Goal: Task Accomplishment & Management: Use online tool/utility

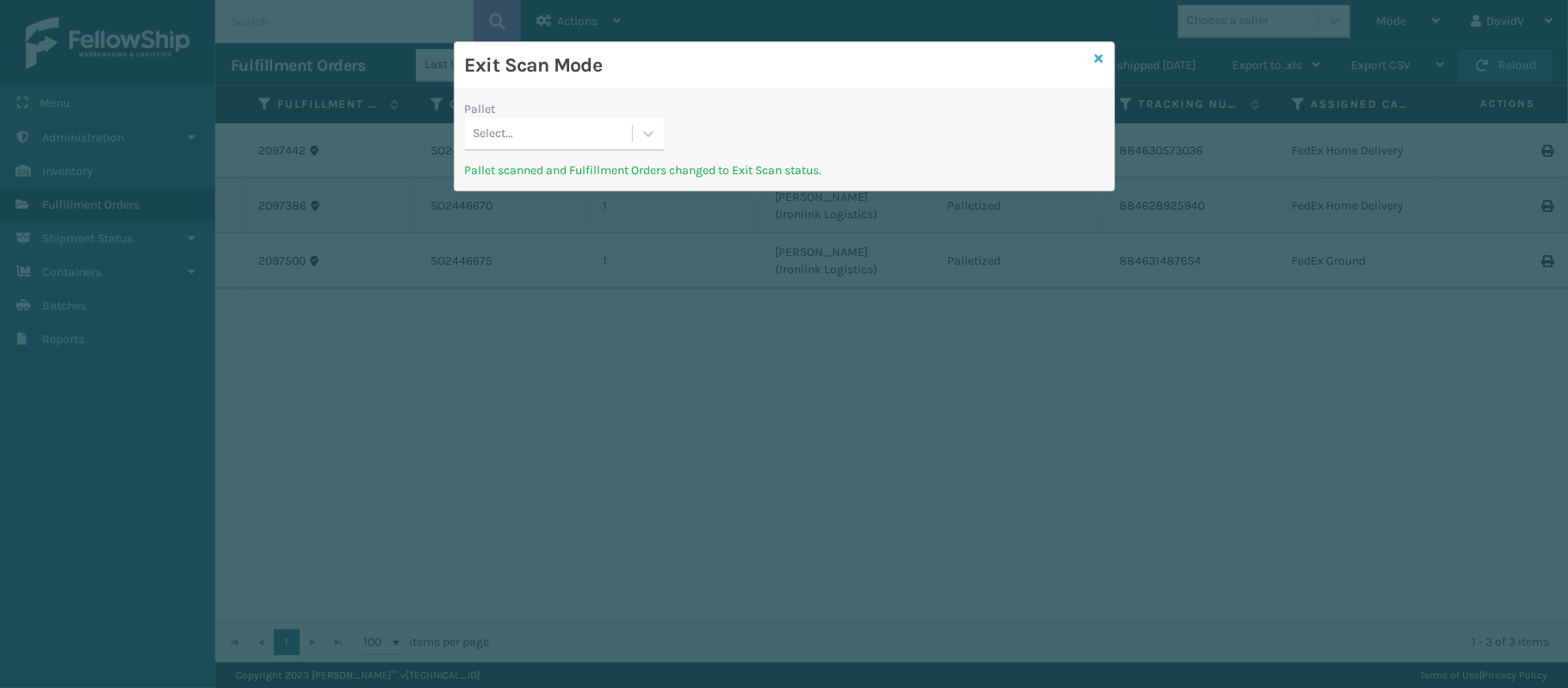
click at [1095, 52] on icon at bounding box center [1099, 58] width 8 height 12
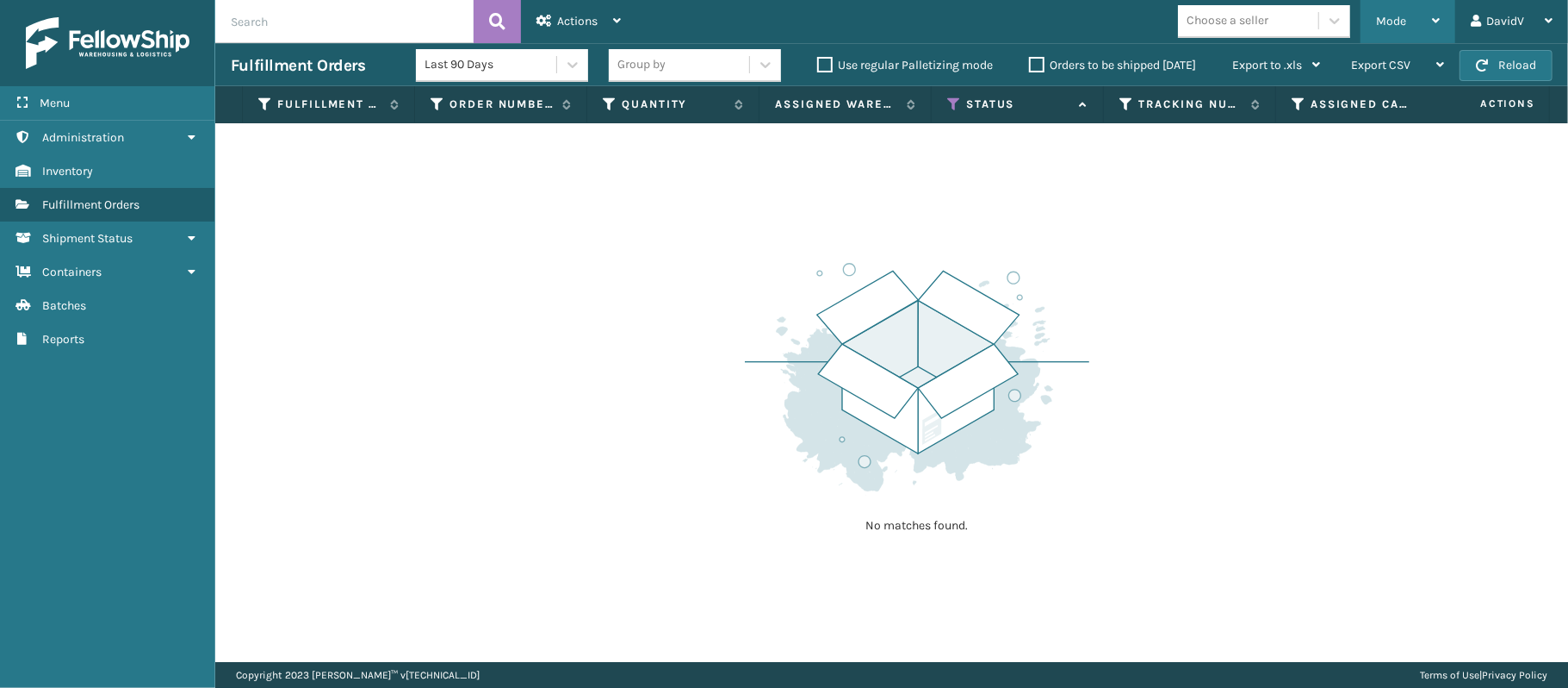
click at [1427, 21] on div "Mode" at bounding box center [1407, 21] width 63 height 43
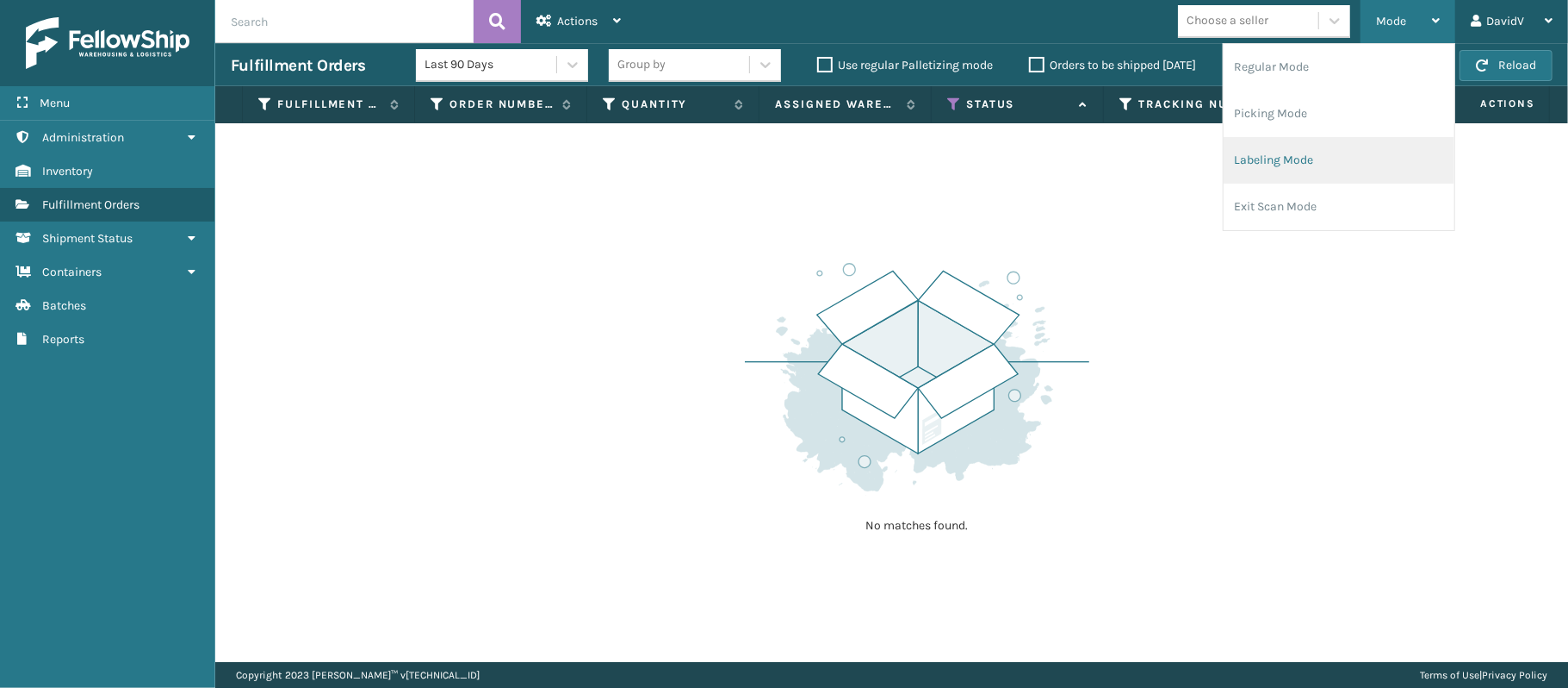
click at [1285, 155] on li "Labeling Mode" at bounding box center [1338, 160] width 230 height 47
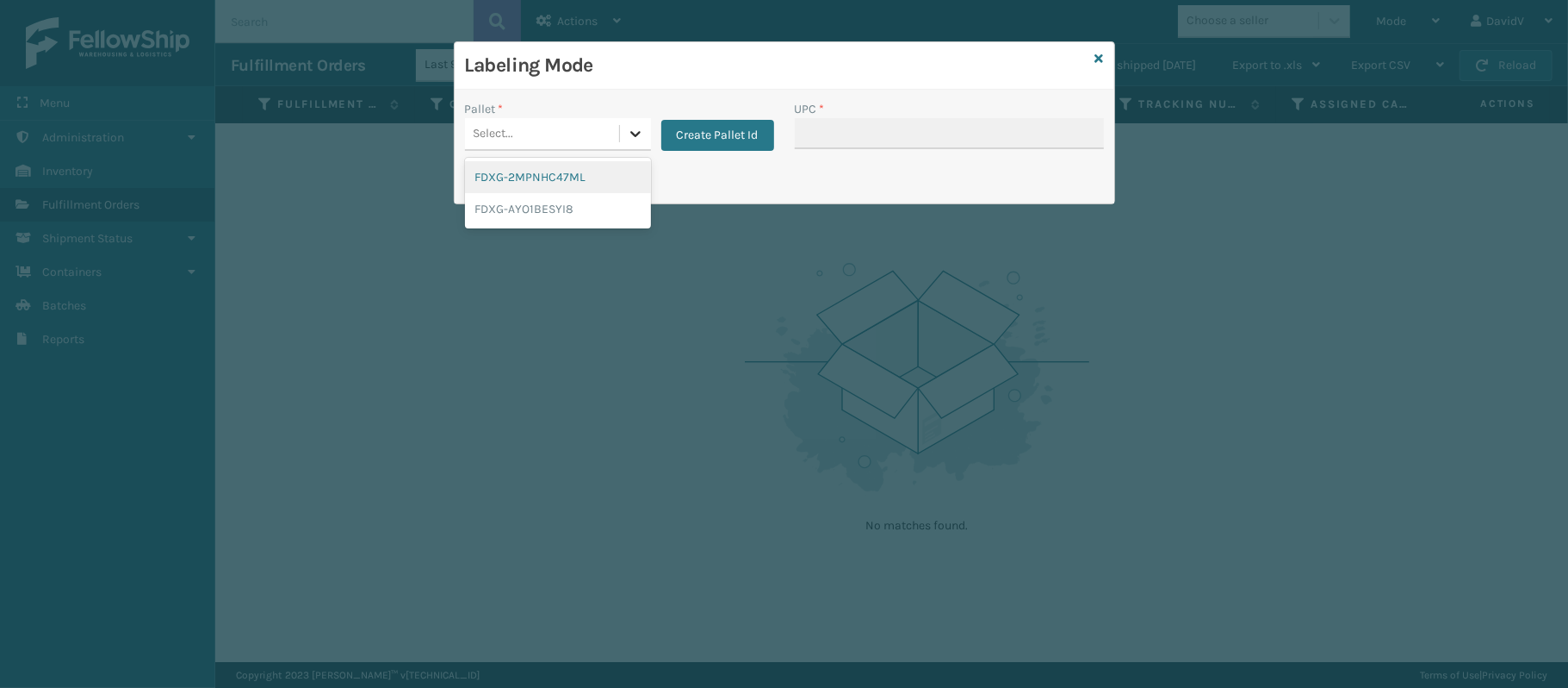
click at [625, 145] on div at bounding box center [635, 134] width 31 height 31
click at [730, 129] on button "Create Pallet Id" at bounding box center [717, 135] width 113 height 31
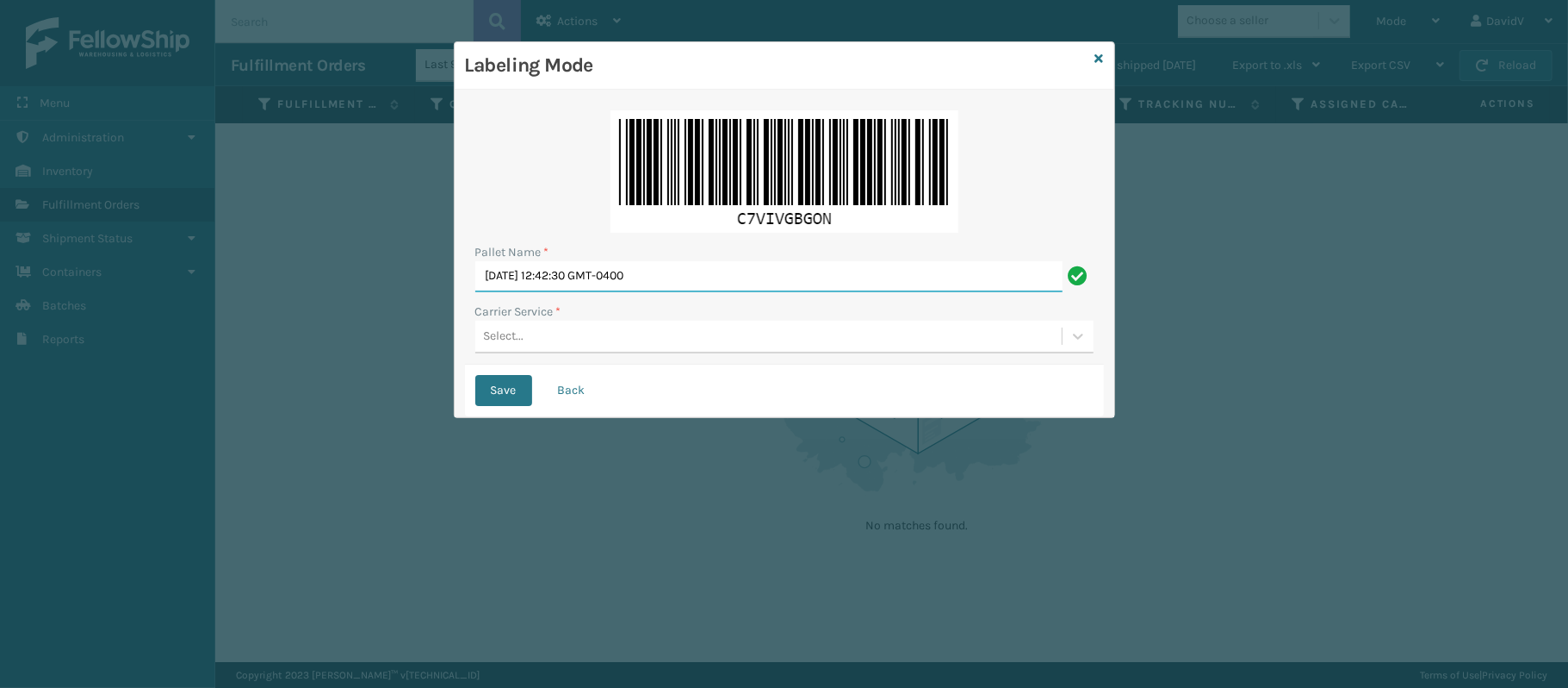
click at [615, 269] on input "[DATE] 12:42:30 GMT-0400" at bounding box center [769, 276] width 588 height 31
type input "LPN 514118"
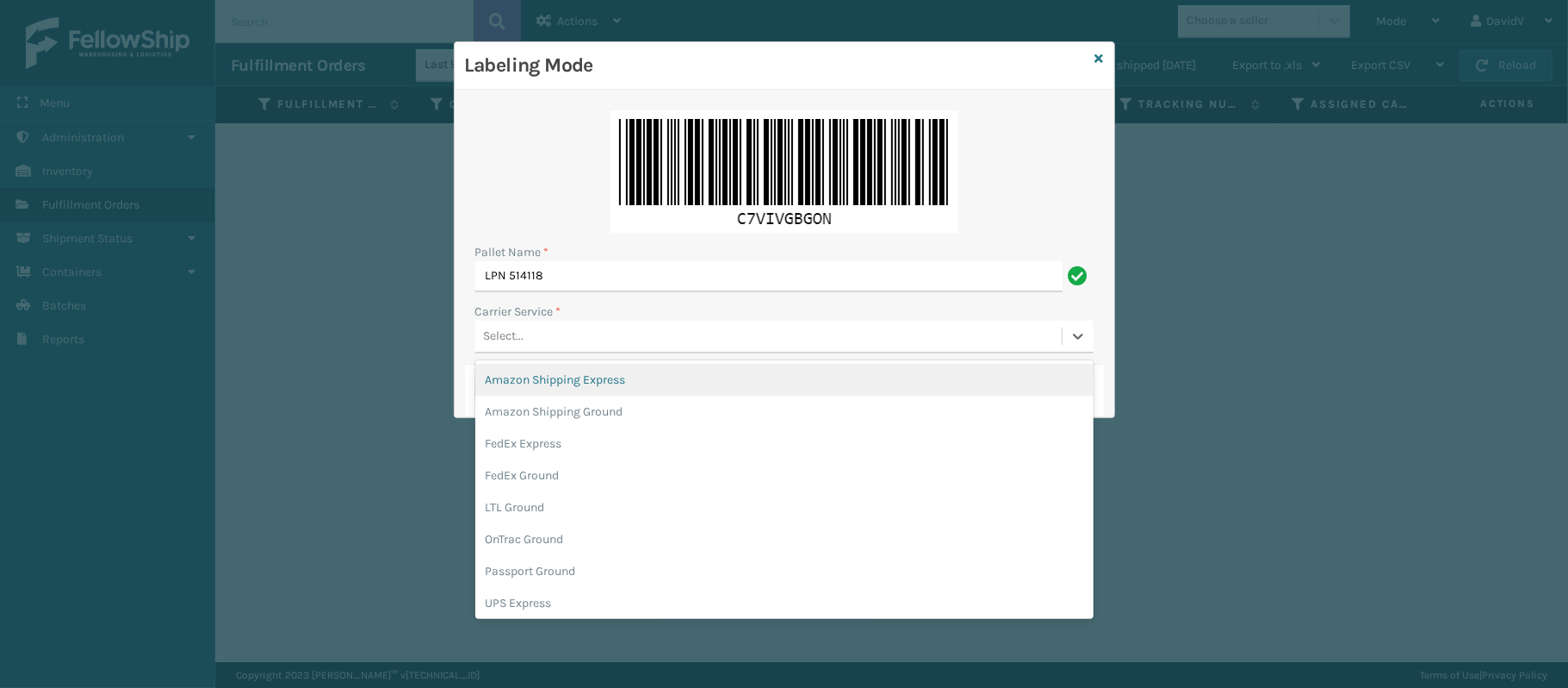
click at [529, 345] on div "Select..." at bounding box center [768, 336] width 587 height 28
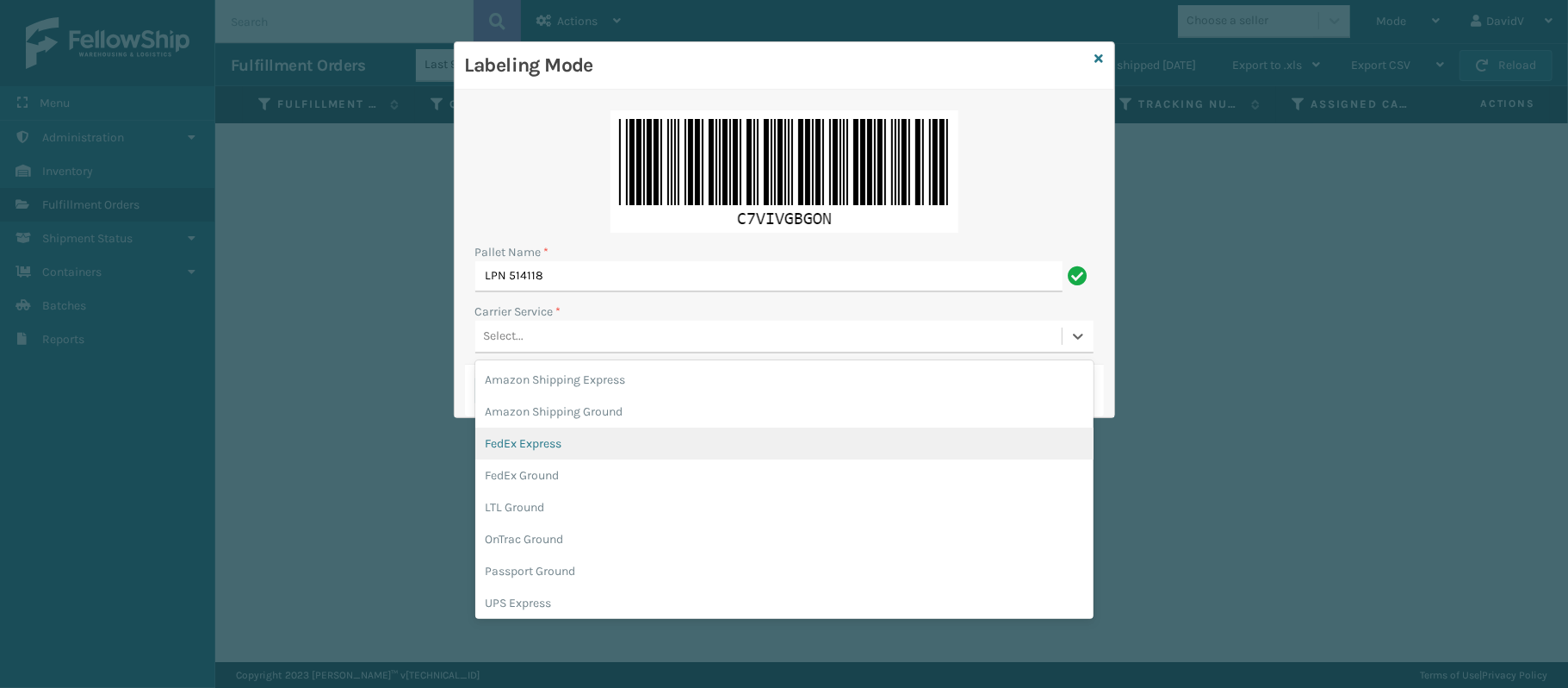
click at [1105, 457] on div "Labeling Mode Pallet Name * LPN 514118 Carrier Service * option FedEx Express f…" at bounding box center [784, 344] width 1568 height 688
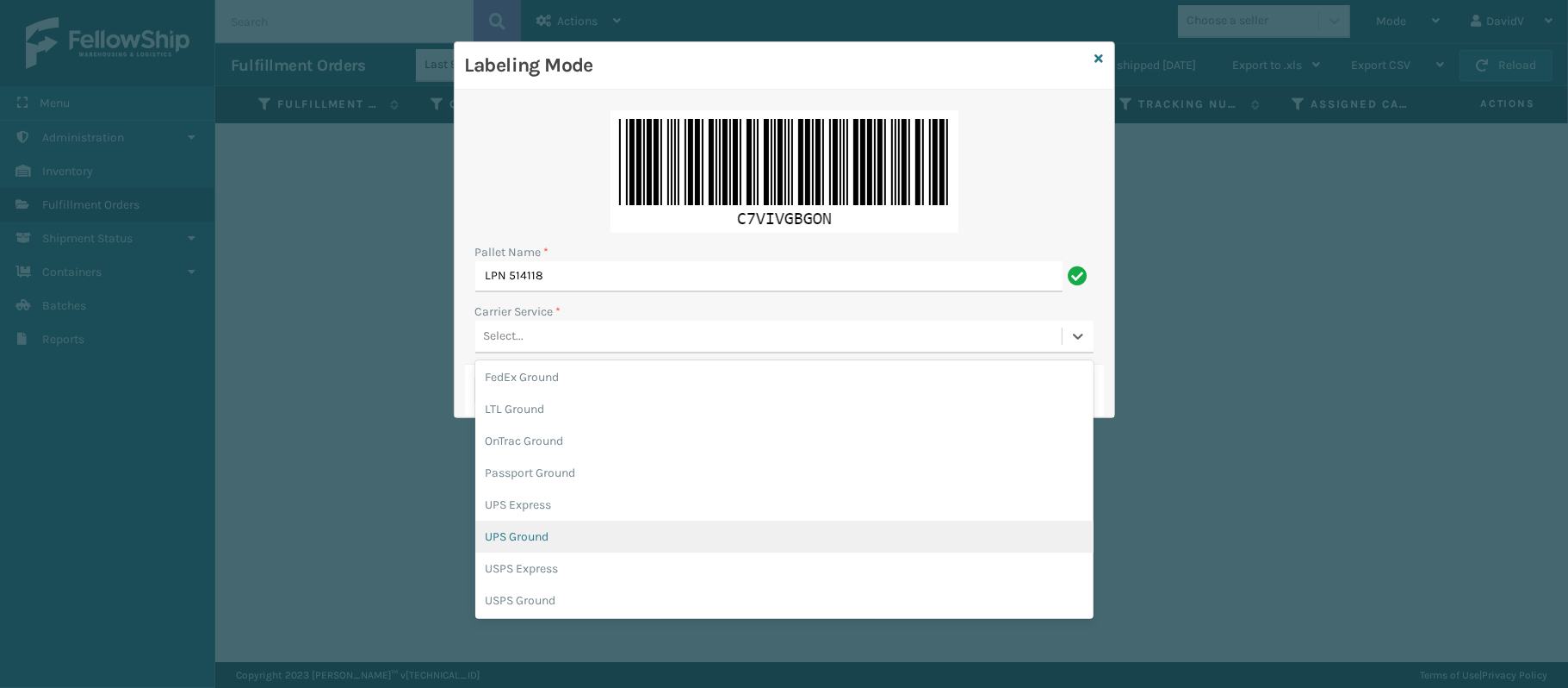
click at [538, 538] on div "UPS Ground" at bounding box center [784, 536] width 618 height 32
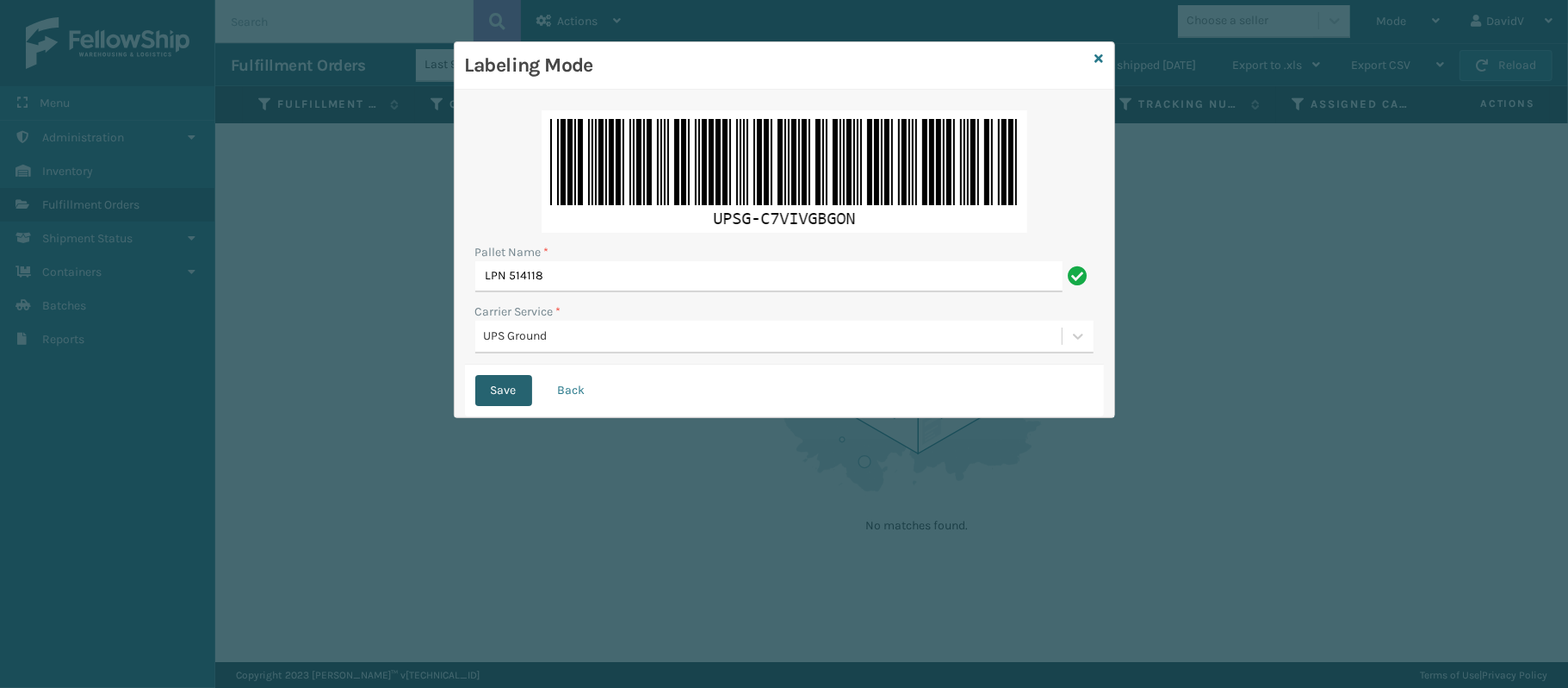
click at [496, 401] on button "Save" at bounding box center [504, 390] width 57 height 31
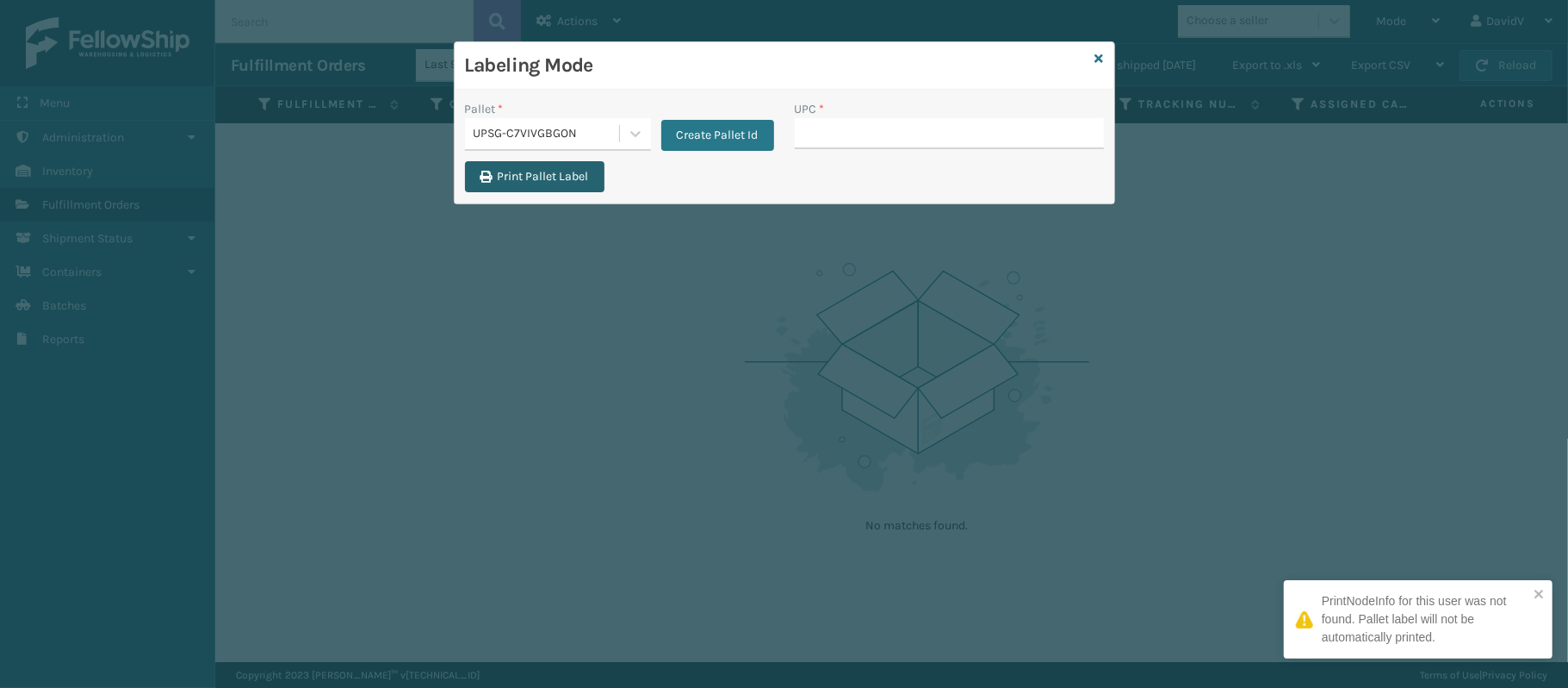
click at [576, 189] on button "Print Pallet Label" at bounding box center [535, 176] width 140 height 31
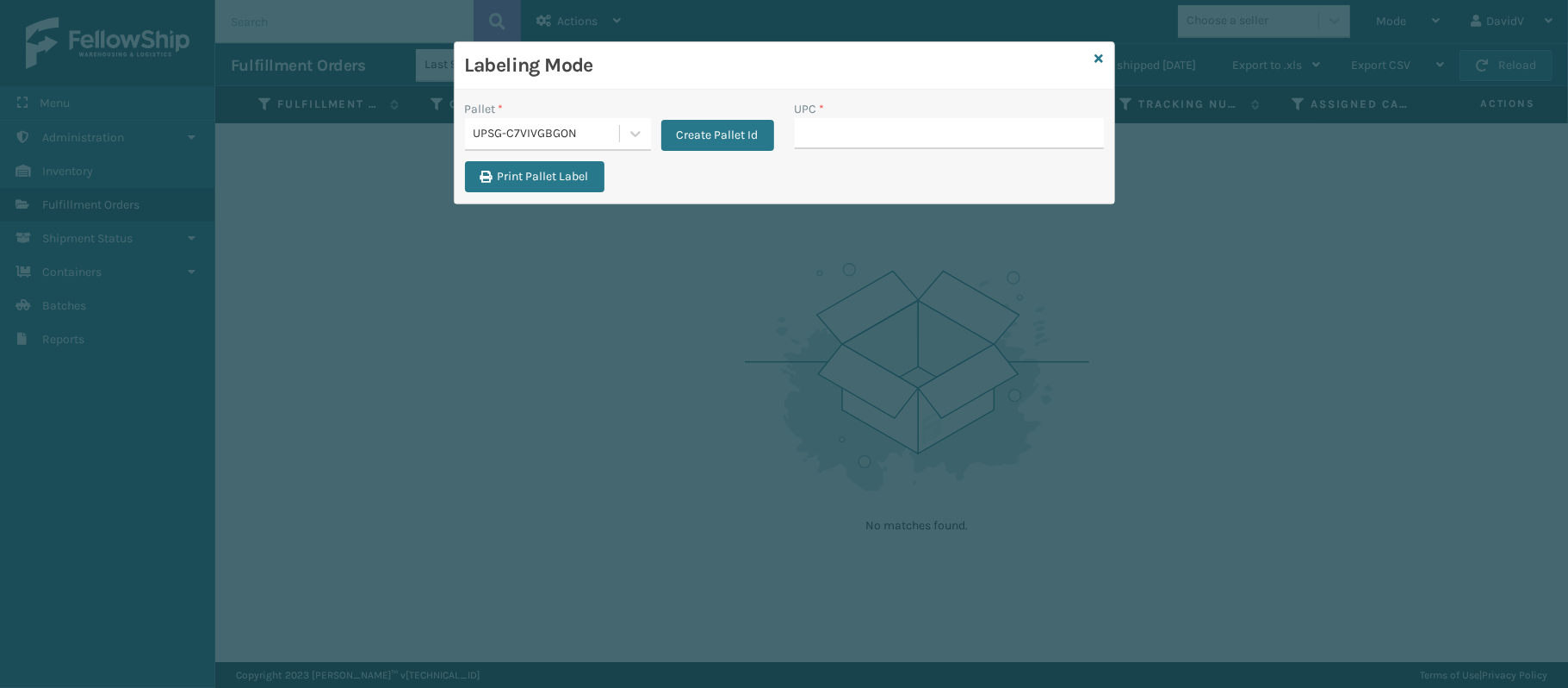
click at [465, 161] on button "Print Pallet Label" at bounding box center [535, 176] width 140 height 31
click at [825, 142] on input "UPC *" at bounding box center [949, 134] width 309 height 31
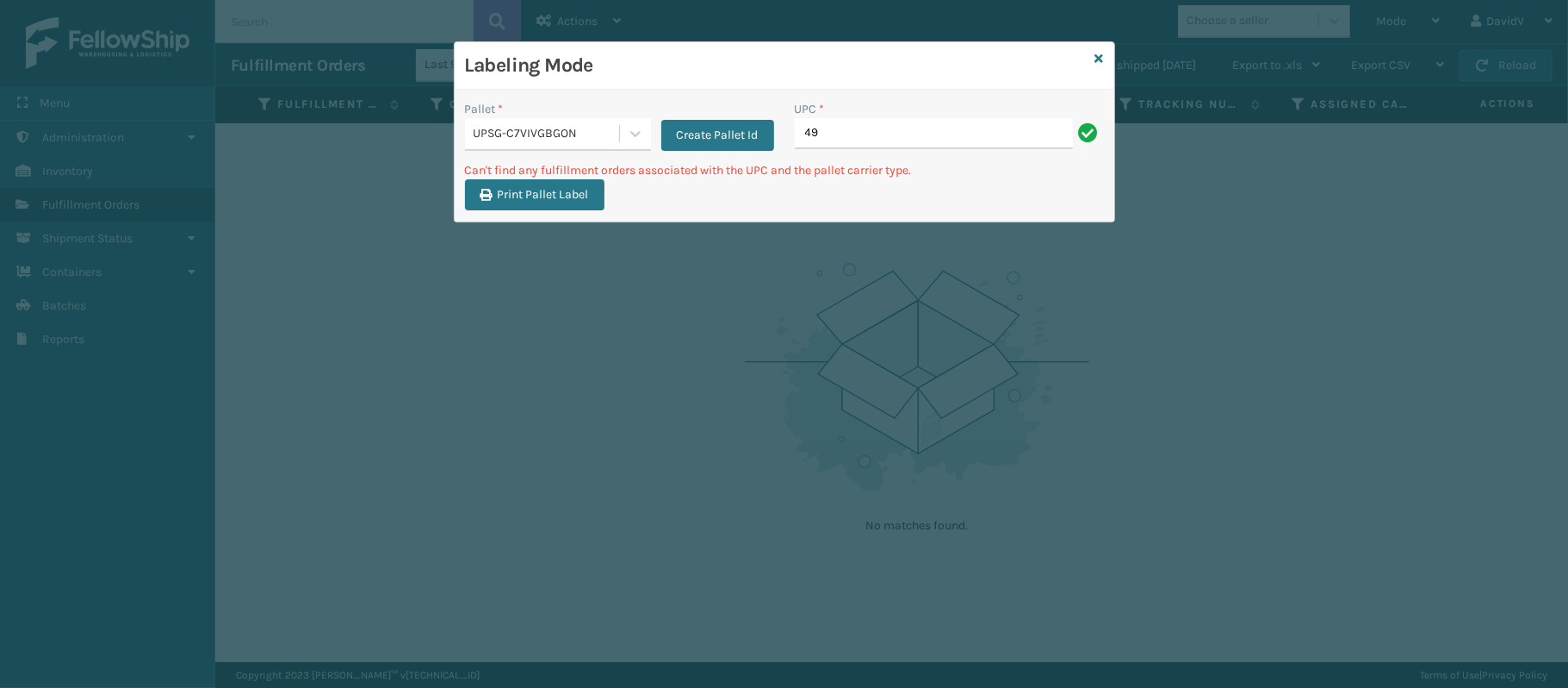
type input "4"
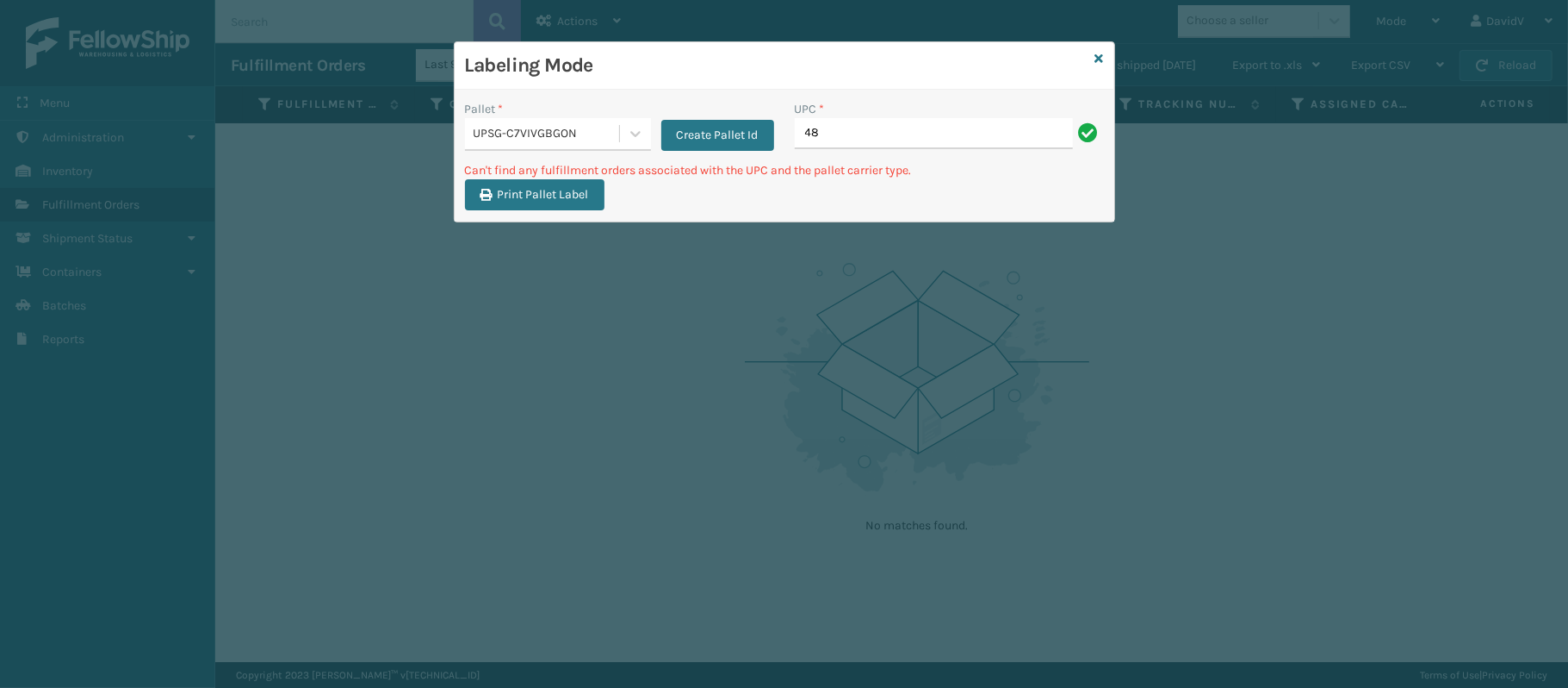
type input "4"
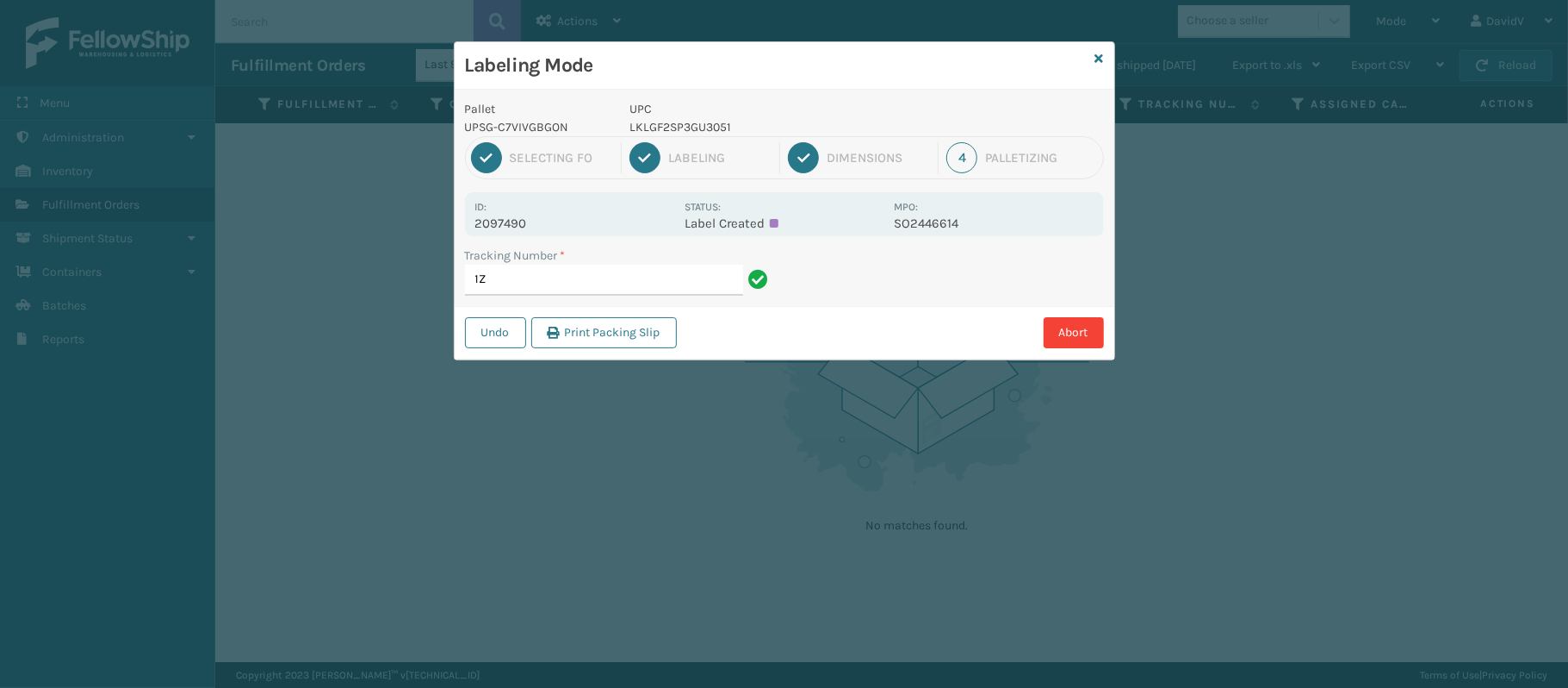
type input "1"
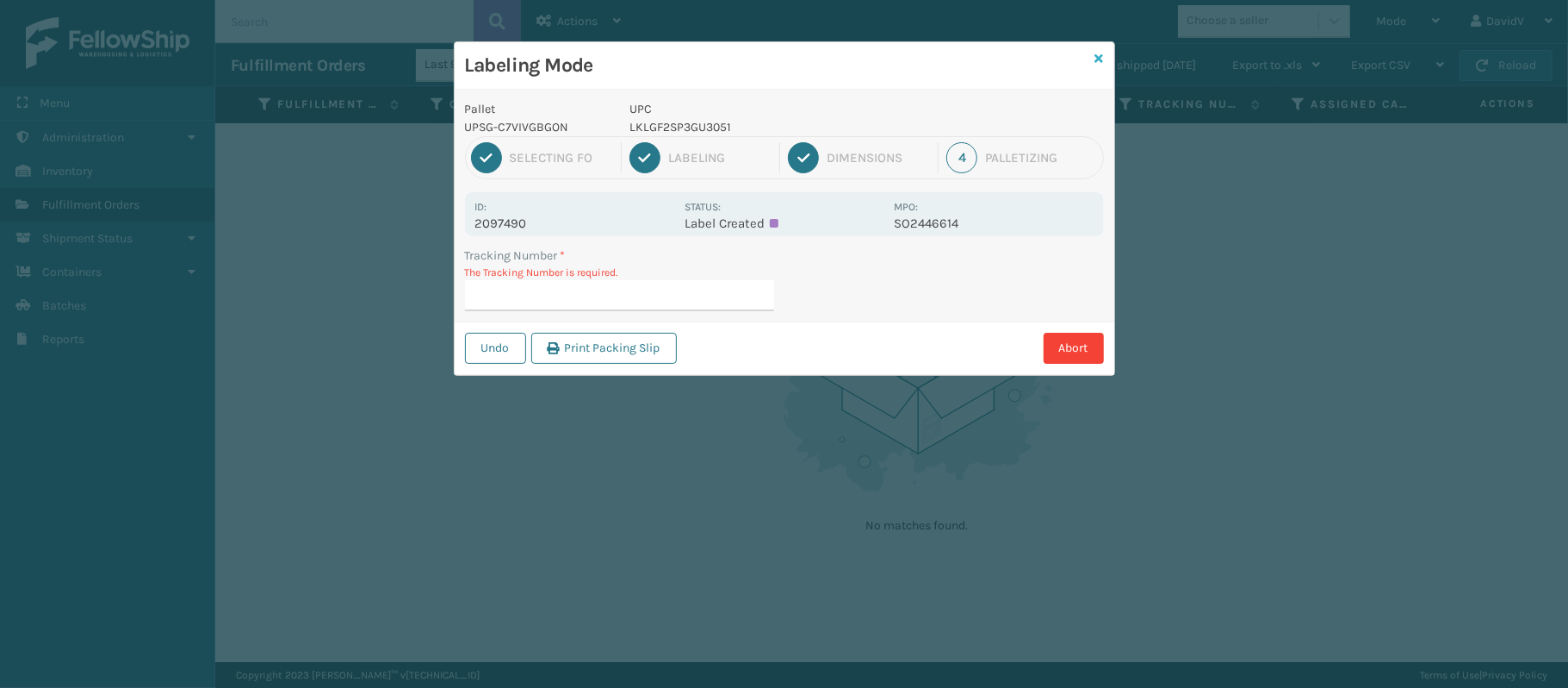
click at [1097, 57] on icon at bounding box center [1099, 58] width 8 height 12
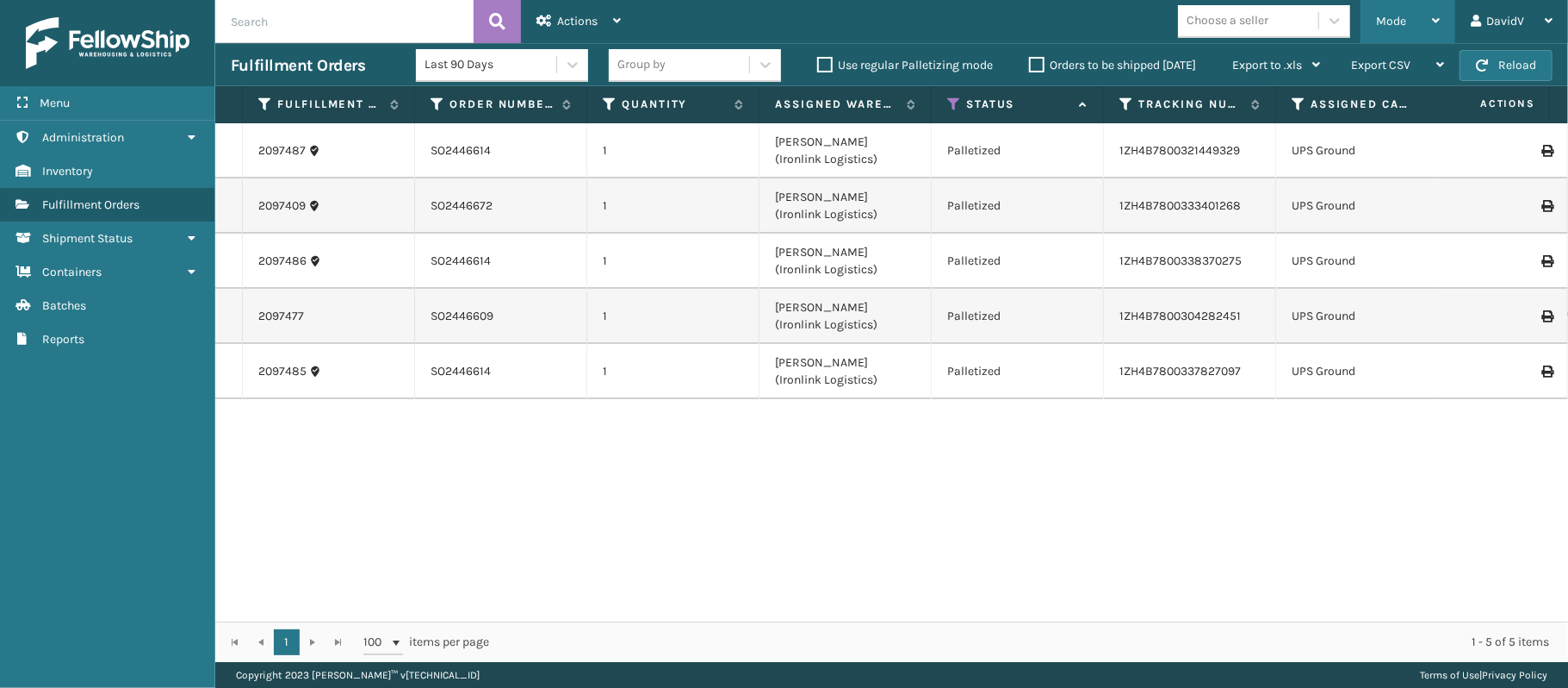
click at [1421, 11] on div "Mode" at bounding box center [1407, 21] width 63 height 43
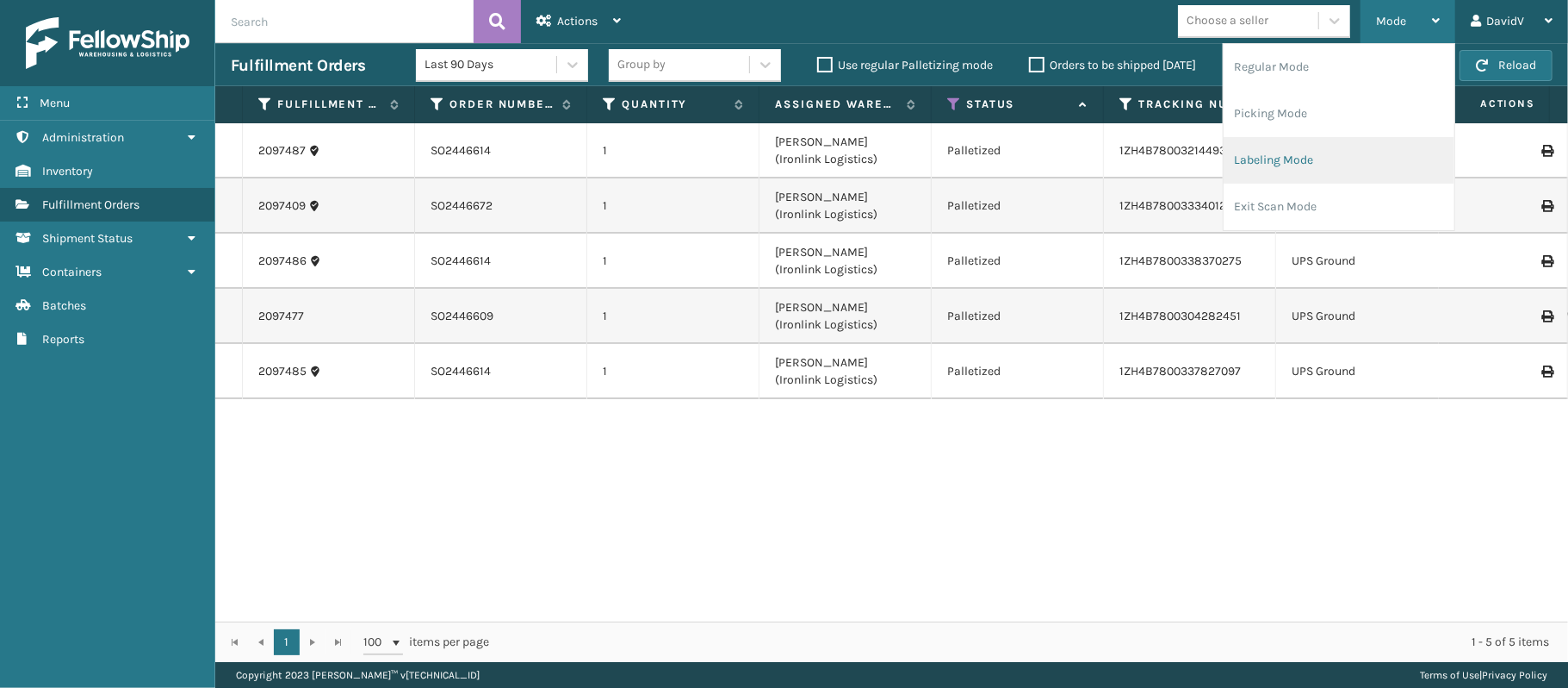
click at [1310, 160] on li "Labeling Mode" at bounding box center [1338, 160] width 230 height 47
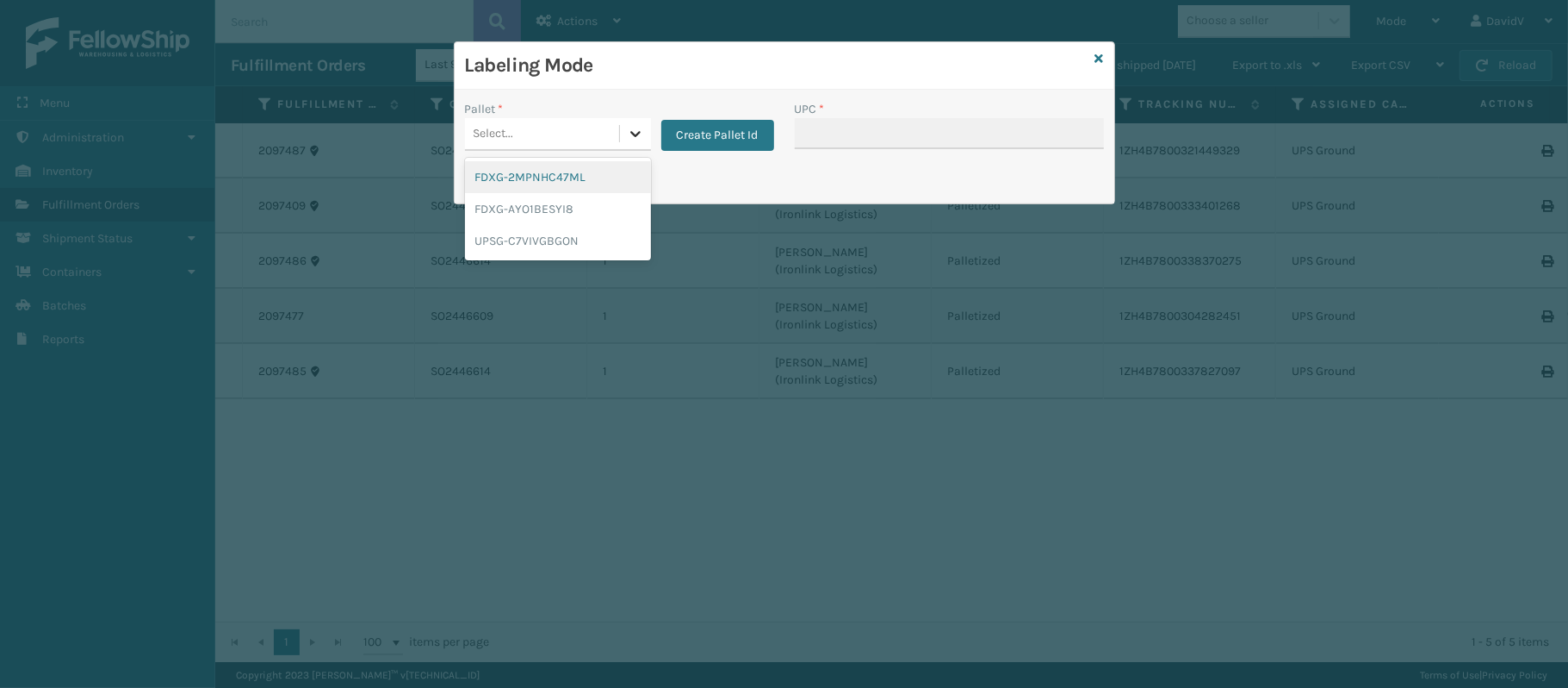
click at [635, 141] on icon at bounding box center [635, 133] width 17 height 17
click at [538, 243] on div "UPSG-C7VIVGBGON" at bounding box center [558, 241] width 186 height 32
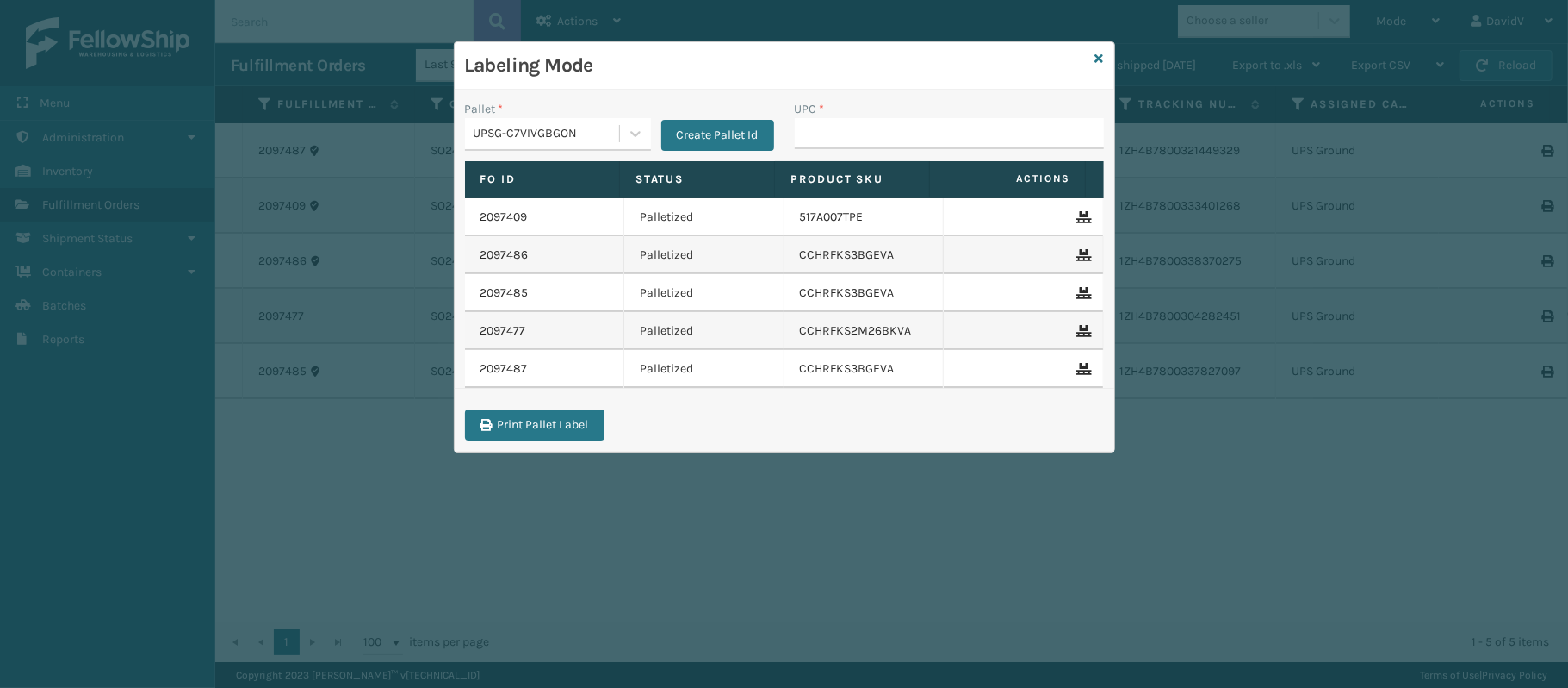
click at [845, 118] on div "UPC *" at bounding box center [949, 124] width 309 height 49
click at [845, 118] on input "UPC *" at bounding box center [949, 134] width 309 height 31
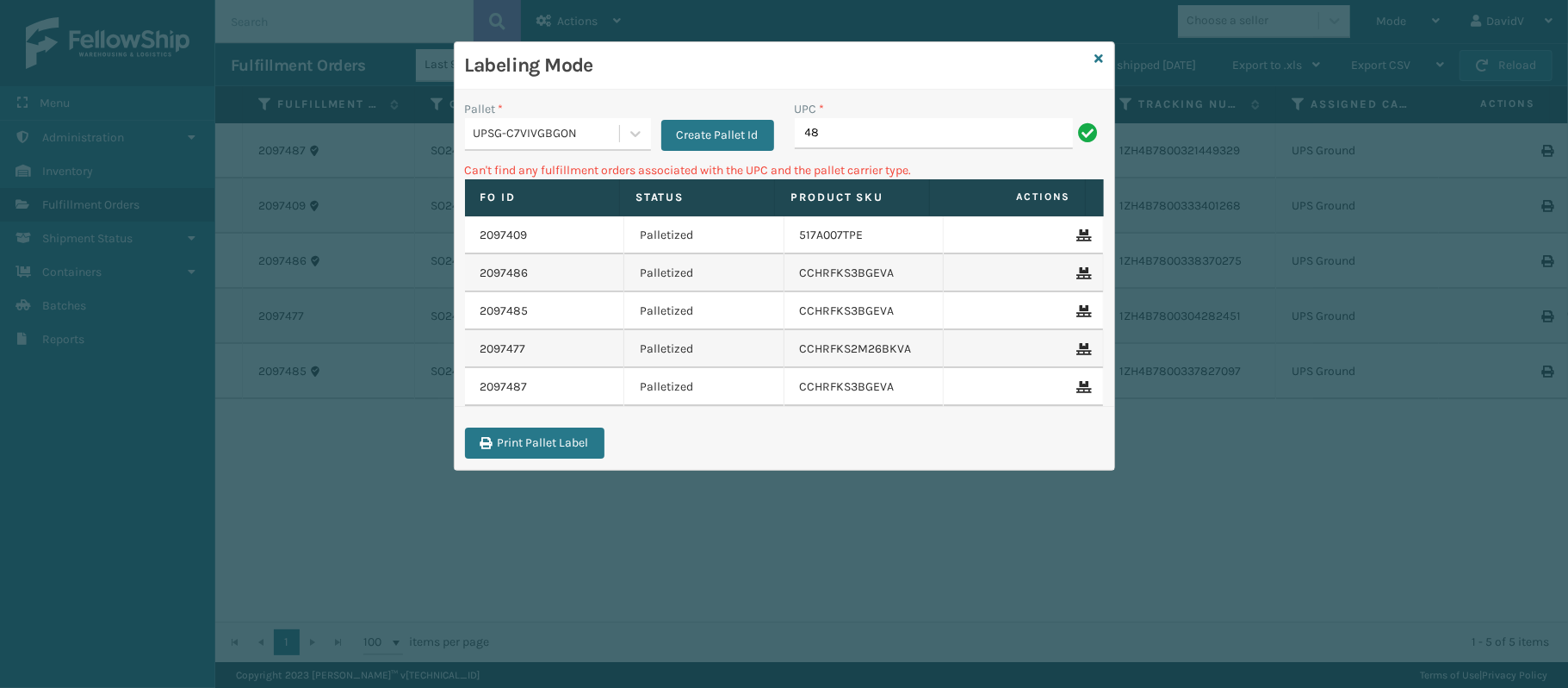
type input "4"
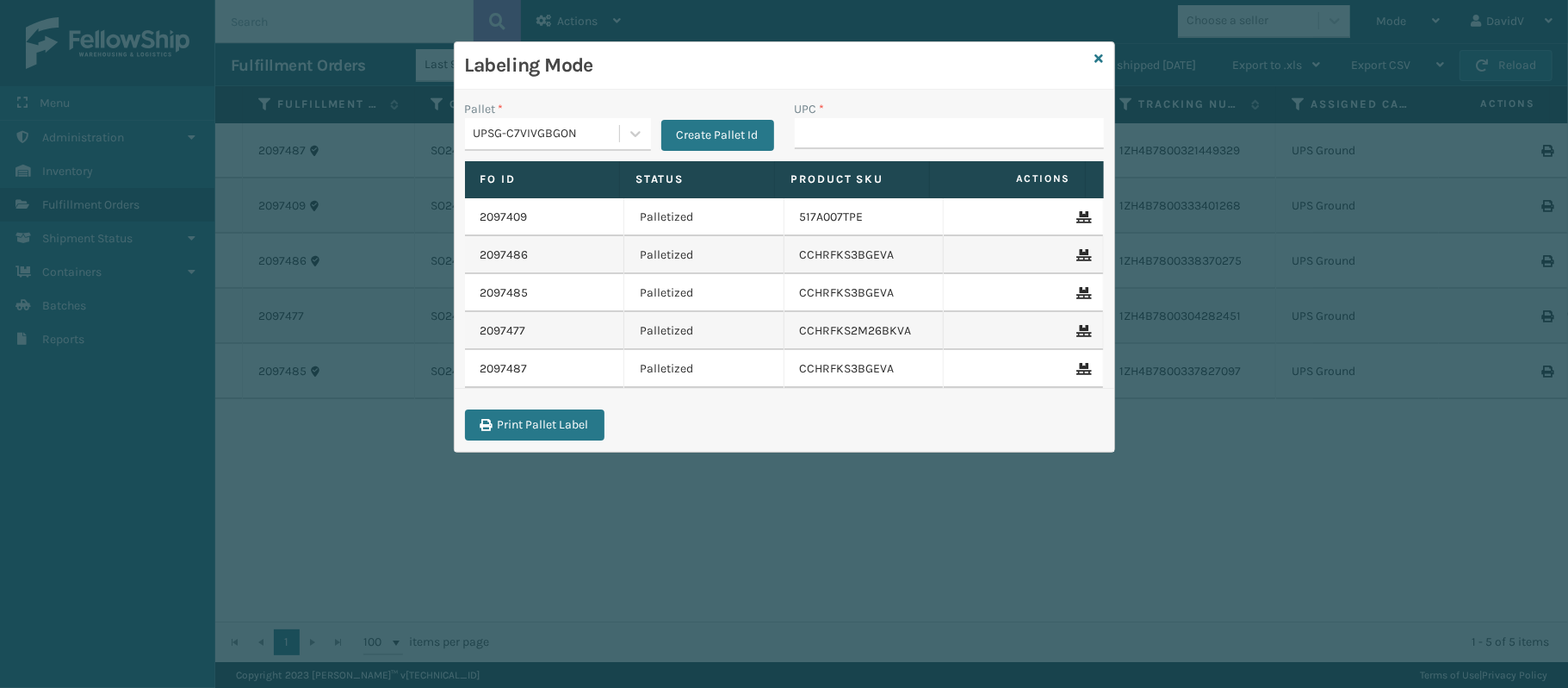
click at [1092, 60] on div "Labeling Mode" at bounding box center [784, 66] width 660 height 48
click at [1100, 52] on icon at bounding box center [1099, 58] width 8 height 12
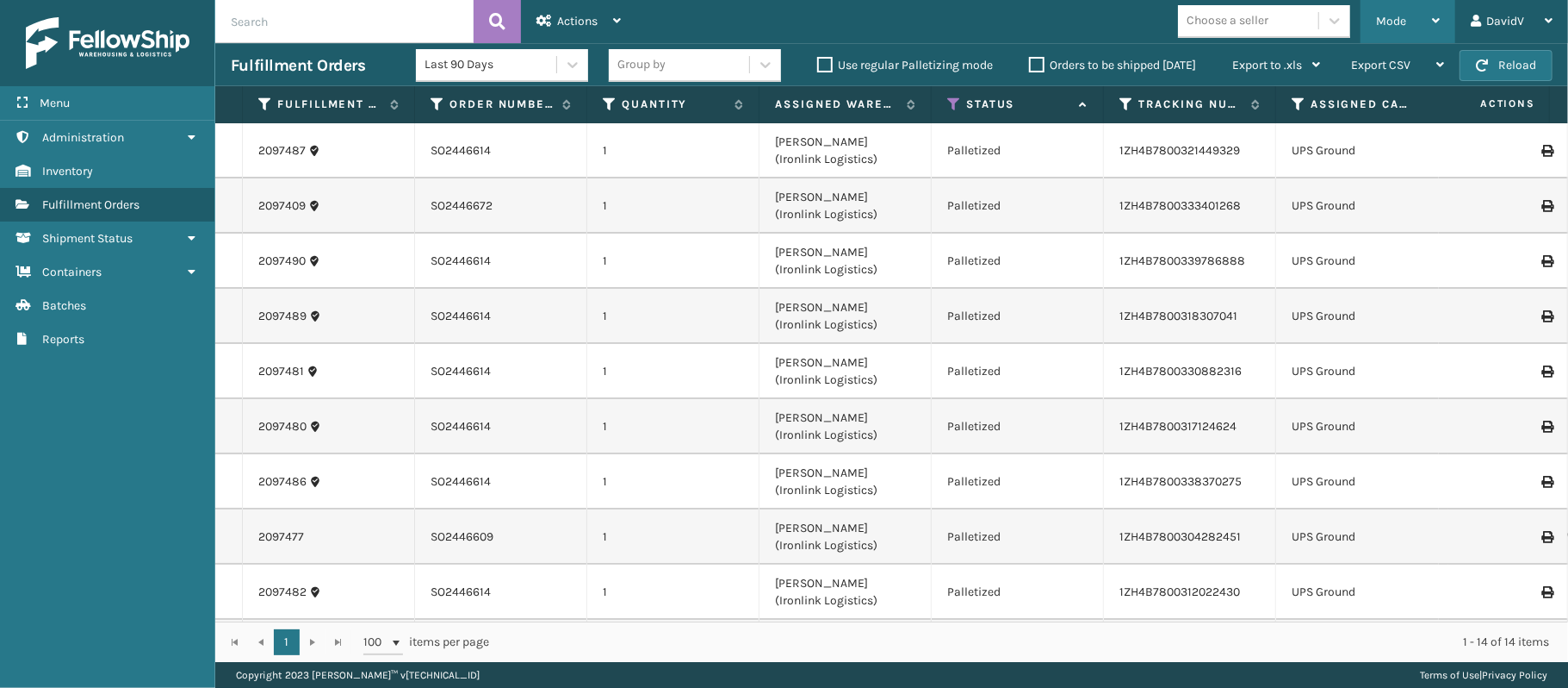
click at [1438, 11] on div "Mode" at bounding box center [1407, 21] width 63 height 43
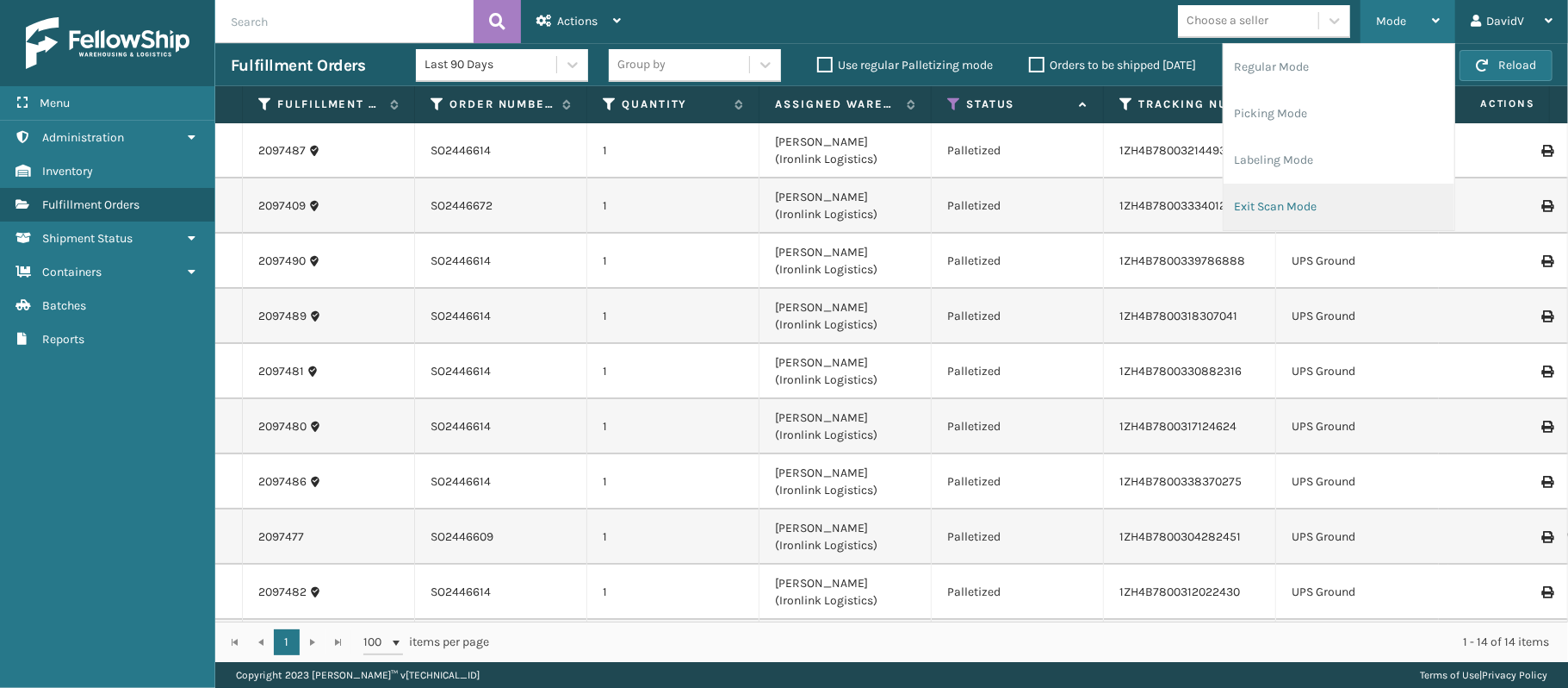
click at [1226, 197] on li "Exit Scan Mode" at bounding box center [1338, 207] width 230 height 47
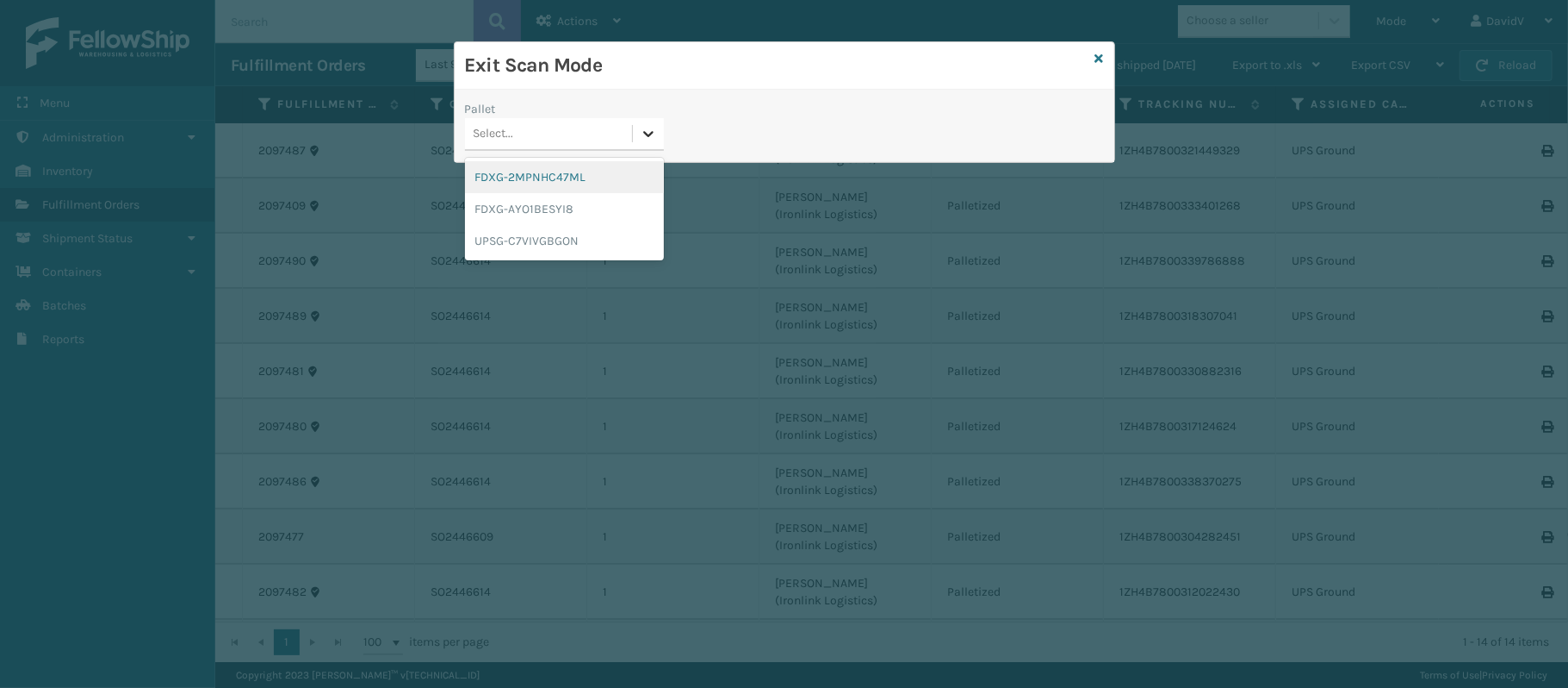
click at [639, 121] on div at bounding box center [648, 134] width 31 height 31
click at [568, 245] on div "UPSG-C7VIVGBGON" at bounding box center [565, 241] width 199 height 32
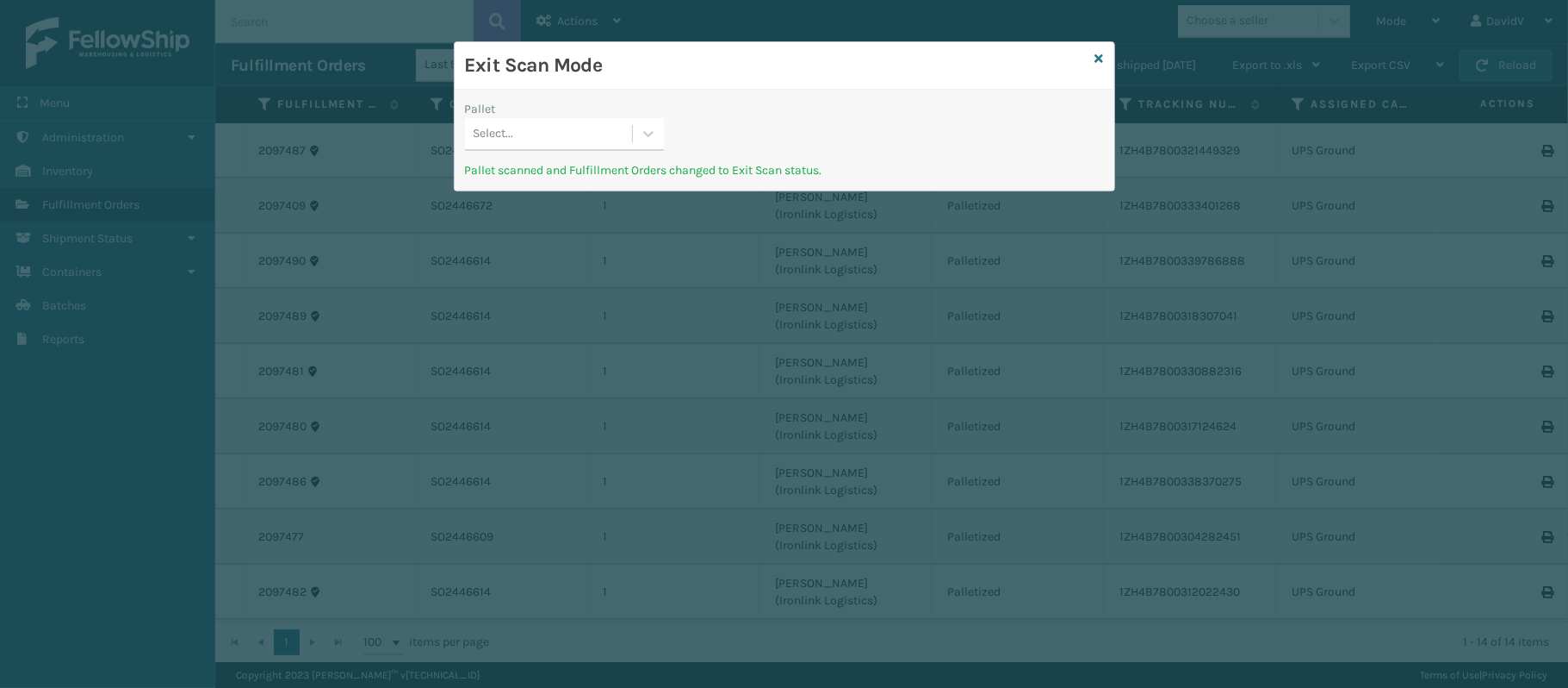
click at [568, 245] on div "Exit Scan Mode Pallet Select... Pallet scanned and Fulfillment Orders changed t…" at bounding box center [784, 344] width 1568 height 688
click at [1095, 56] on icon at bounding box center [1099, 58] width 8 height 12
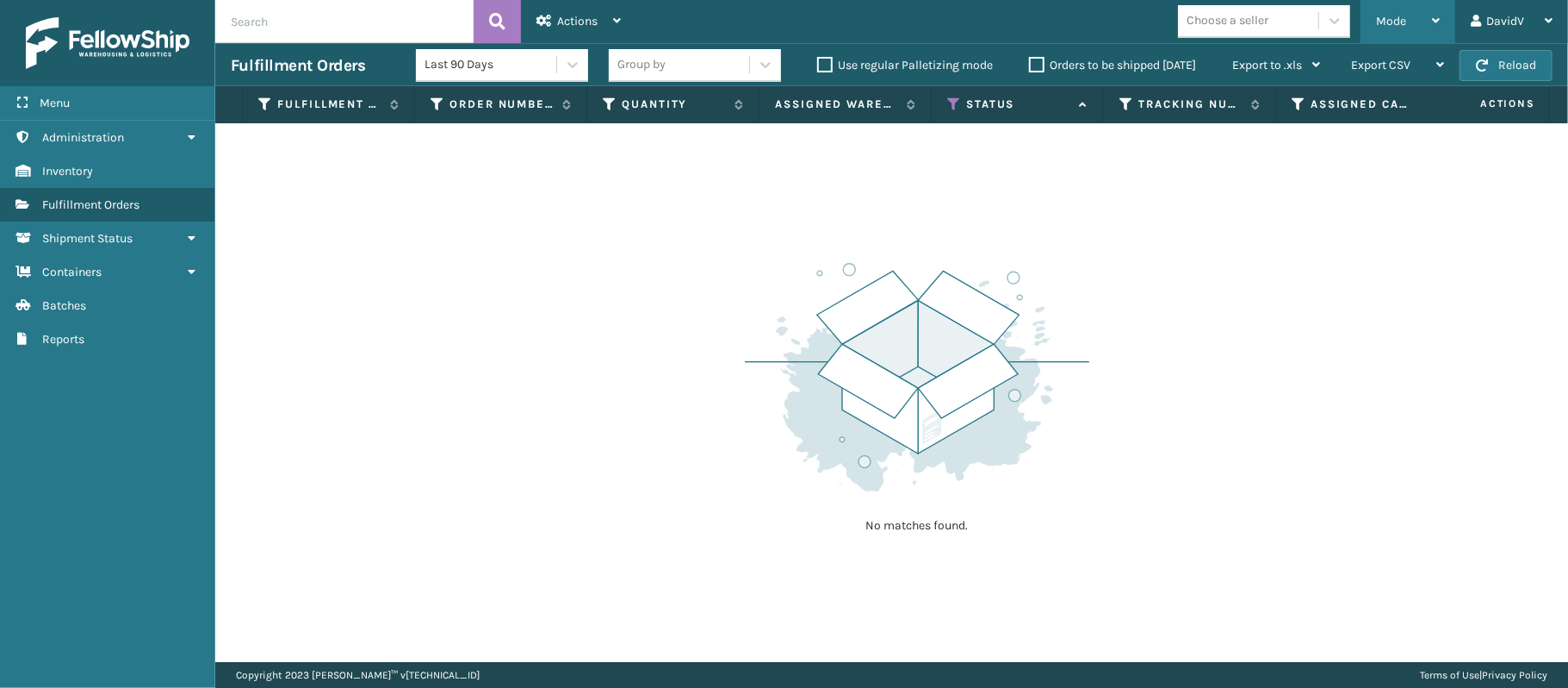
click at [1419, 33] on div "Mode" at bounding box center [1407, 21] width 63 height 43
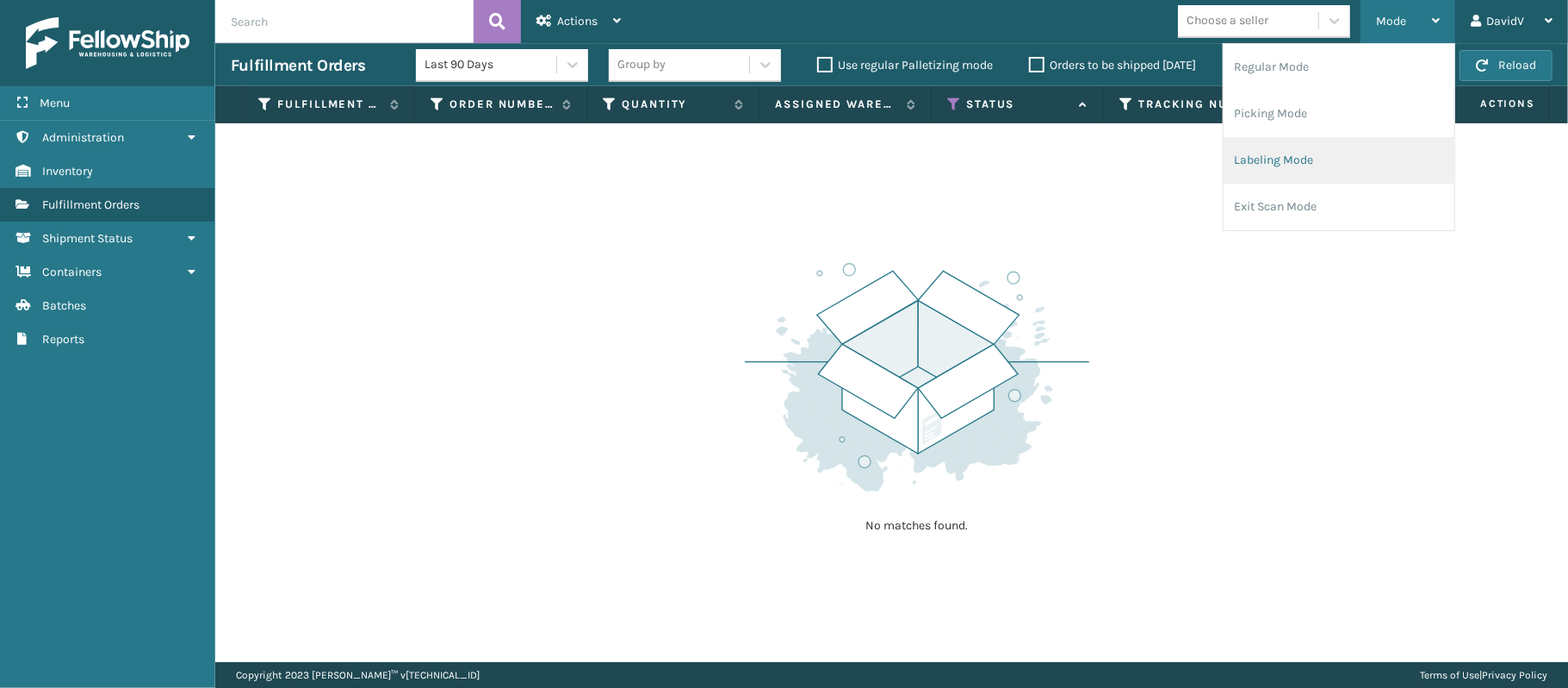
click at [1271, 167] on li "Labeling Mode" at bounding box center [1338, 160] width 230 height 47
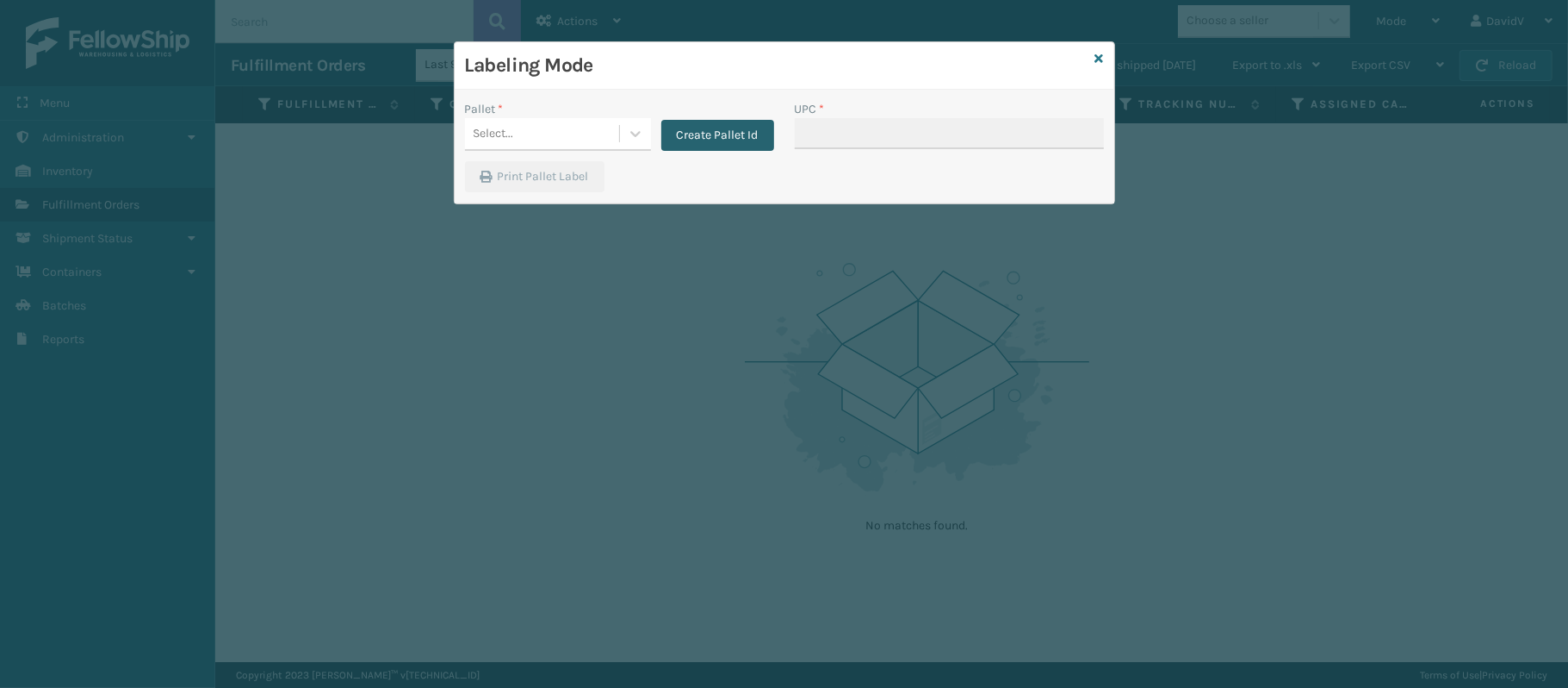
click at [676, 136] on button "Create Pallet Id" at bounding box center [717, 135] width 113 height 31
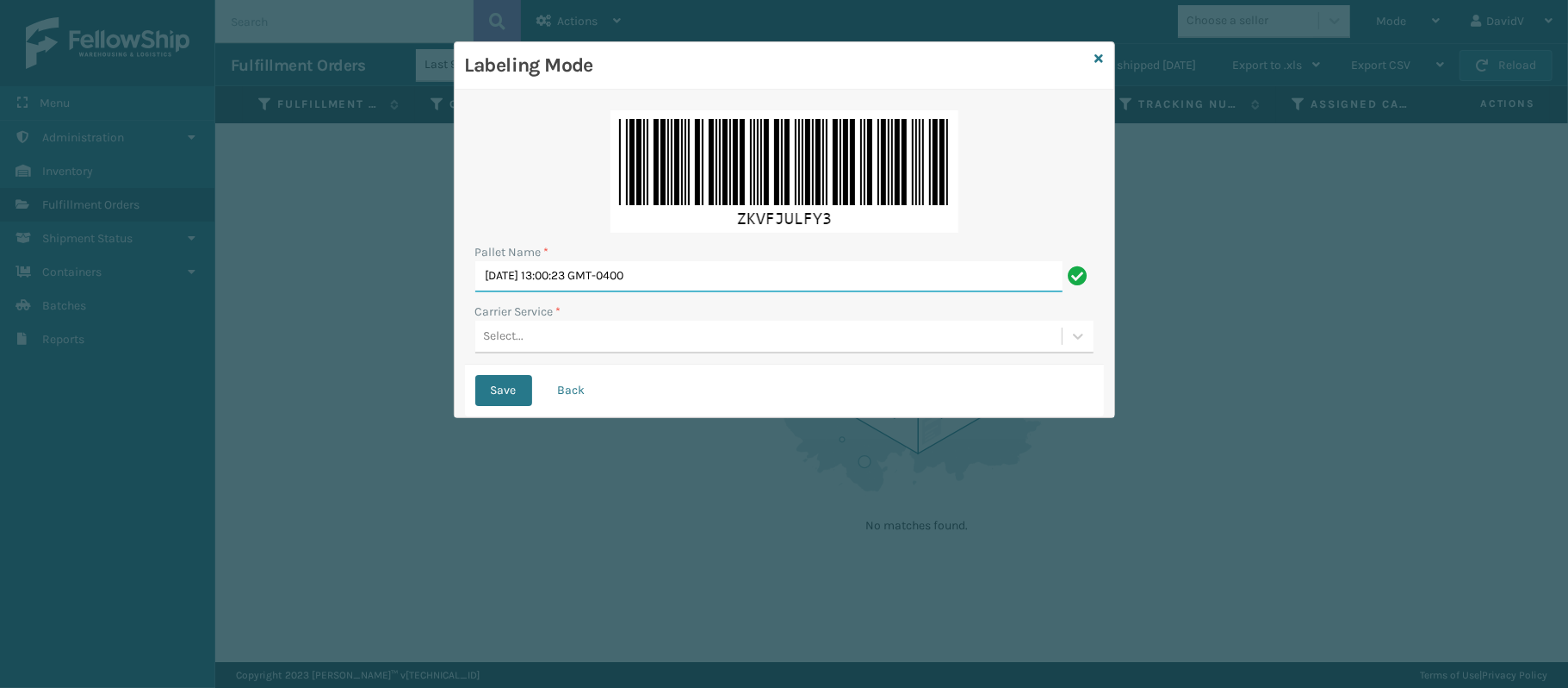
click at [606, 269] on input "[DATE] 13:00:23 GMT-0400" at bounding box center [769, 276] width 588 height 31
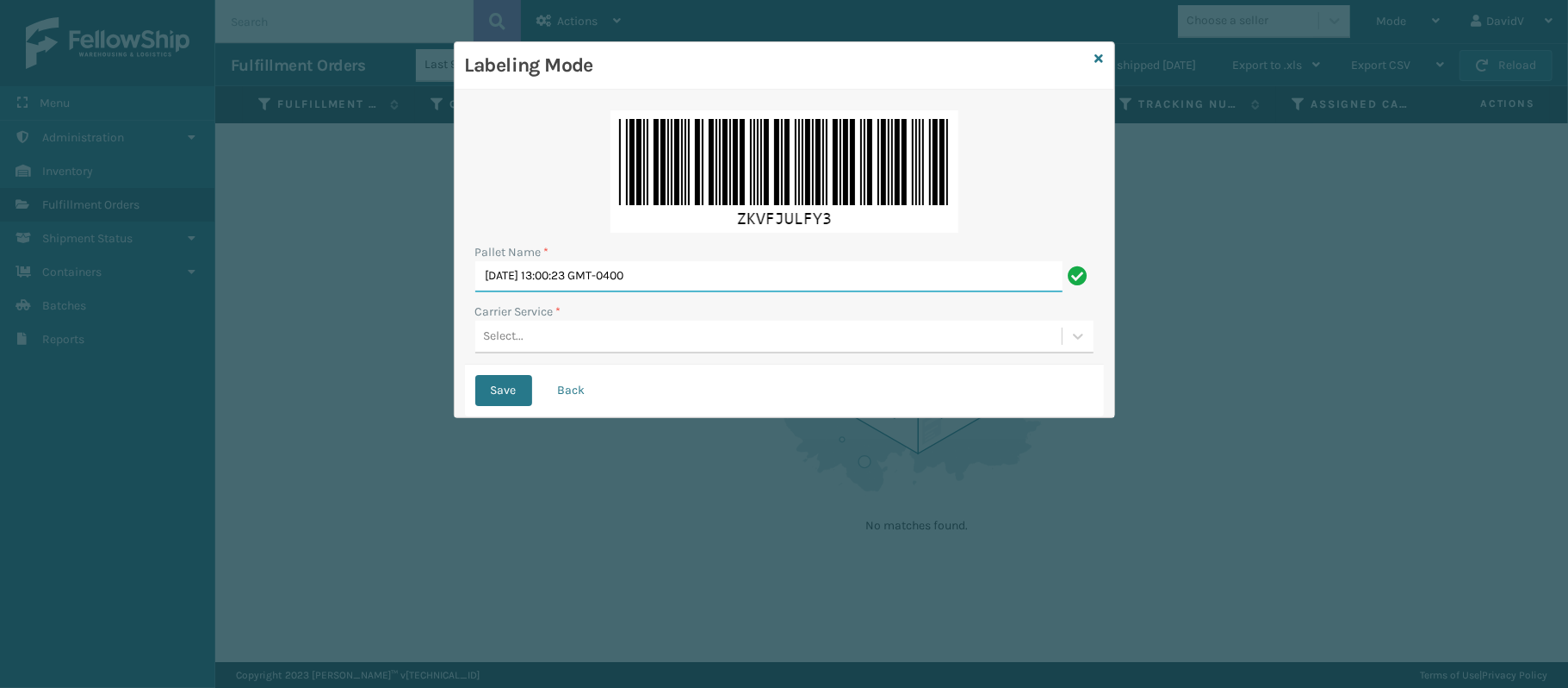
click at [606, 269] on input "[DATE] 13:00:23 GMT-0400" at bounding box center [769, 276] width 588 height 31
type input "LPN 514114"
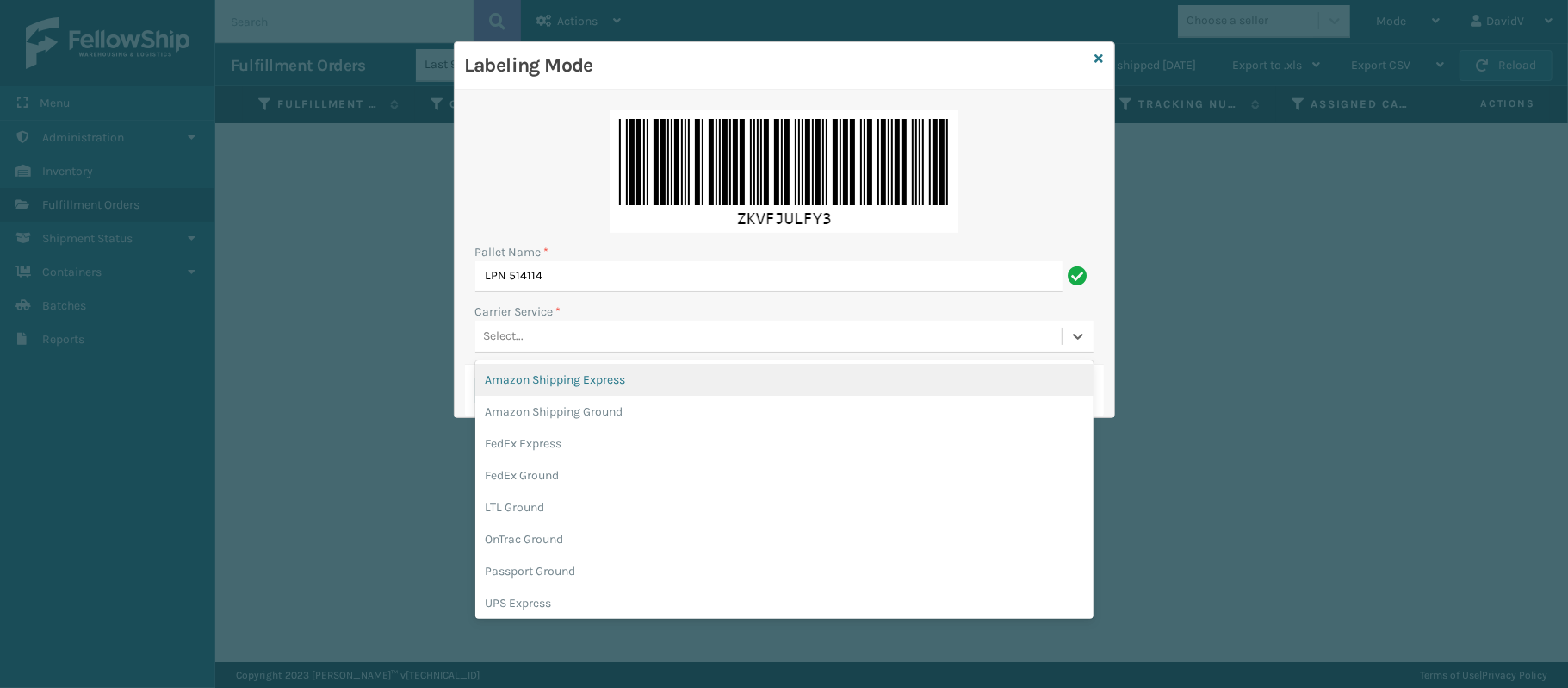
click at [600, 332] on div "Select..." at bounding box center [768, 336] width 587 height 28
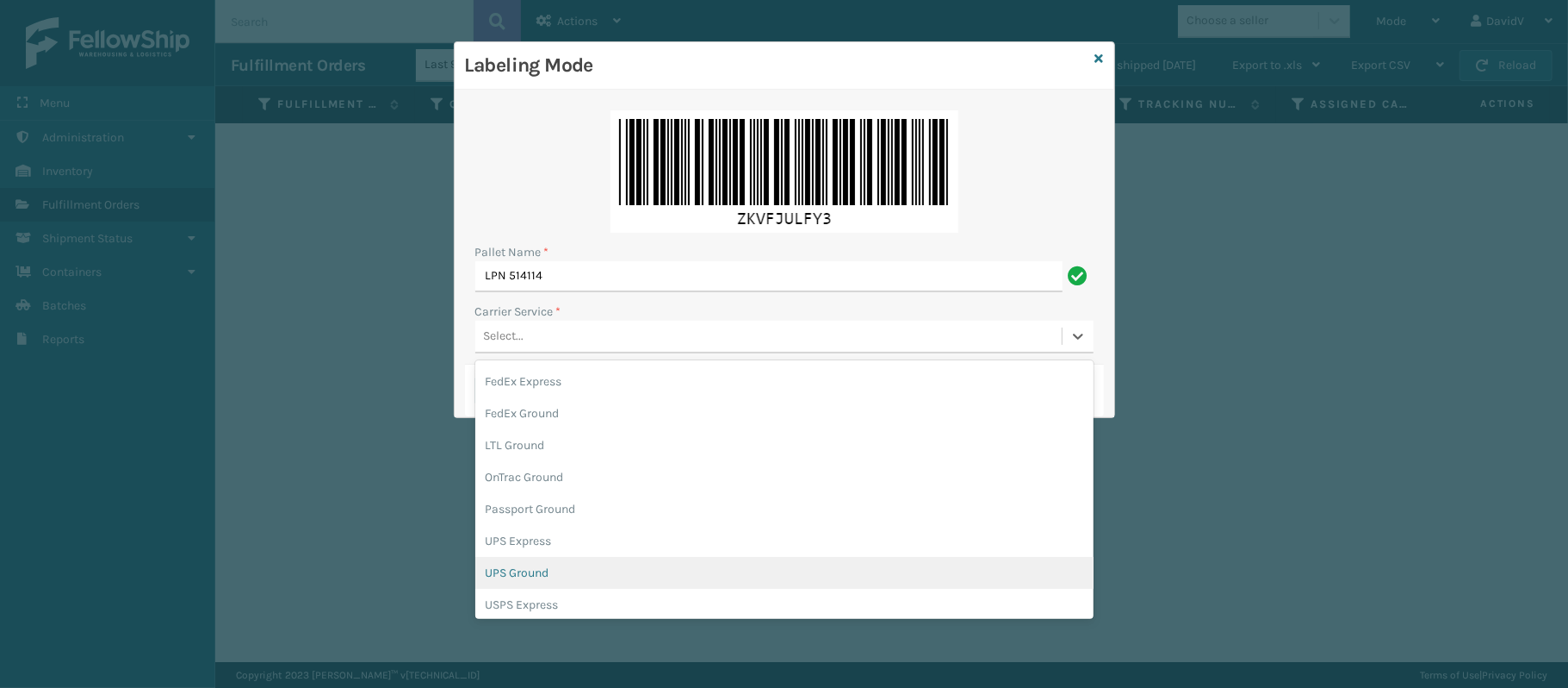
click at [527, 577] on div "UPS Ground" at bounding box center [784, 572] width 618 height 32
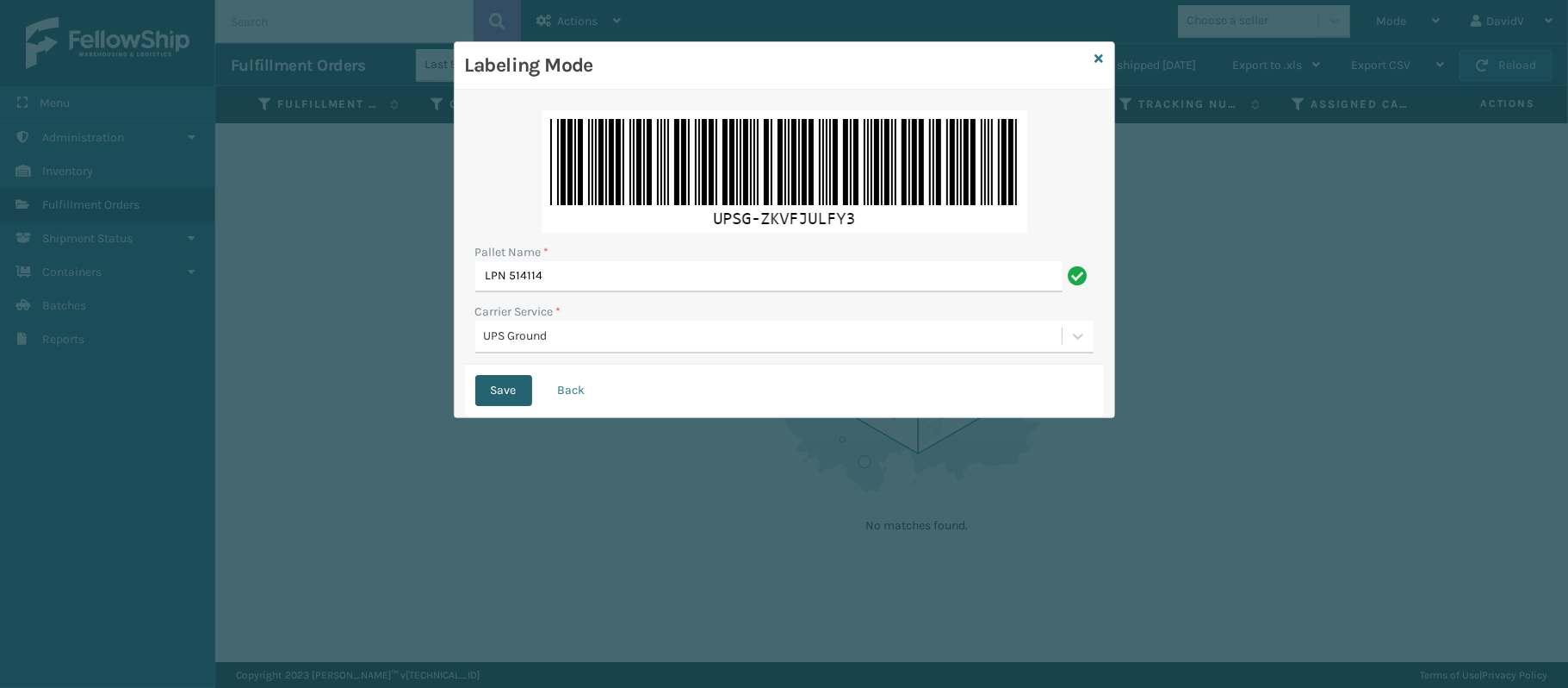
click at [486, 389] on button "Save" at bounding box center [504, 390] width 57 height 31
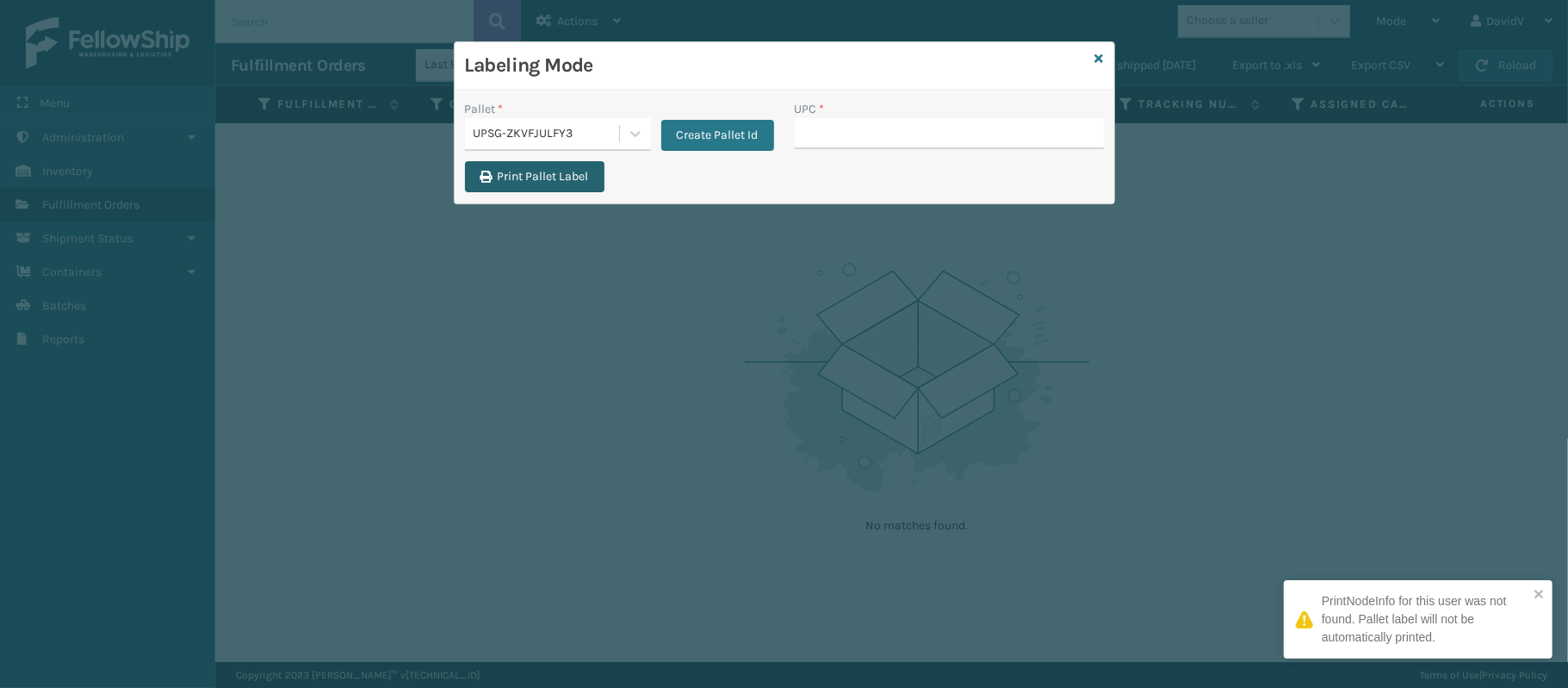
click at [532, 171] on button "Print Pallet Label" at bounding box center [535, 176] width 140 height 31
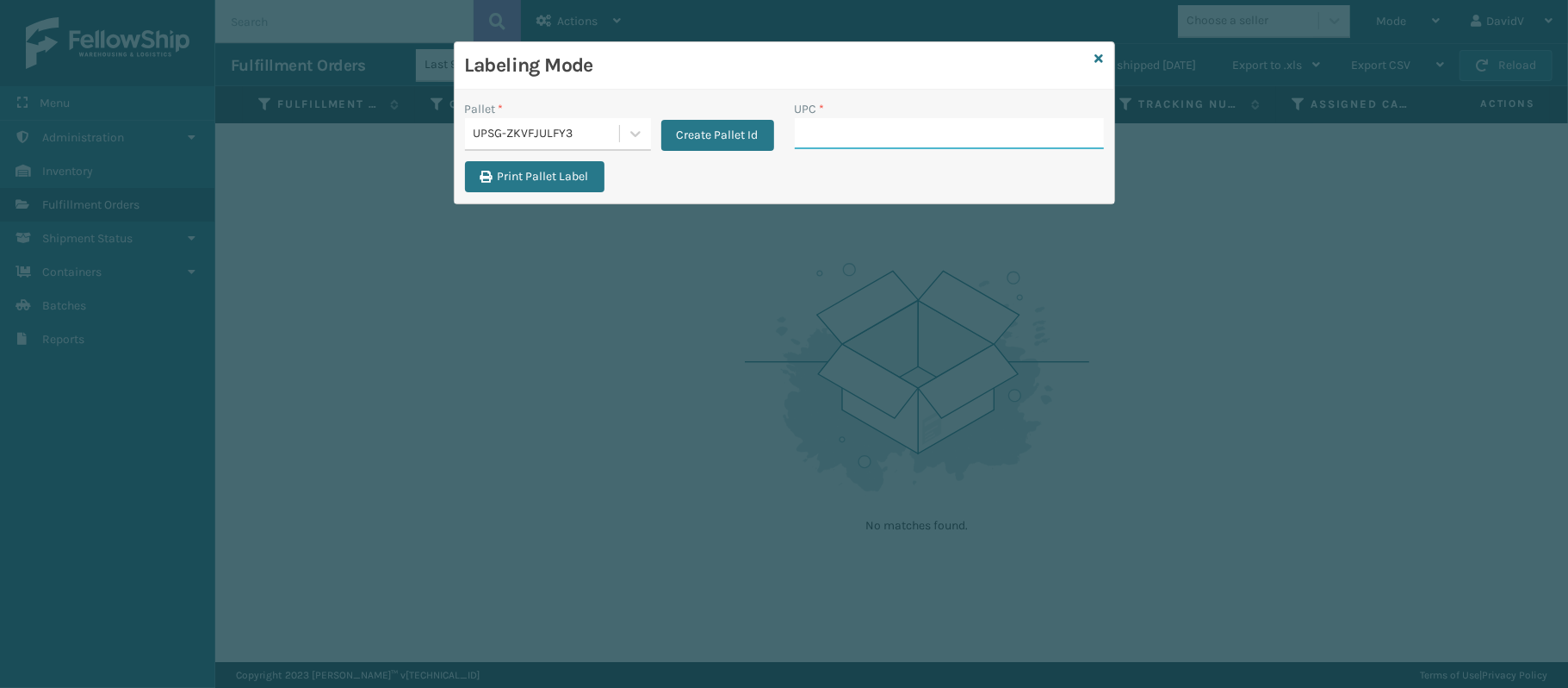
click at [852, 139] on input "UPC *" at bounding box center [949, 134] width 309 height 31
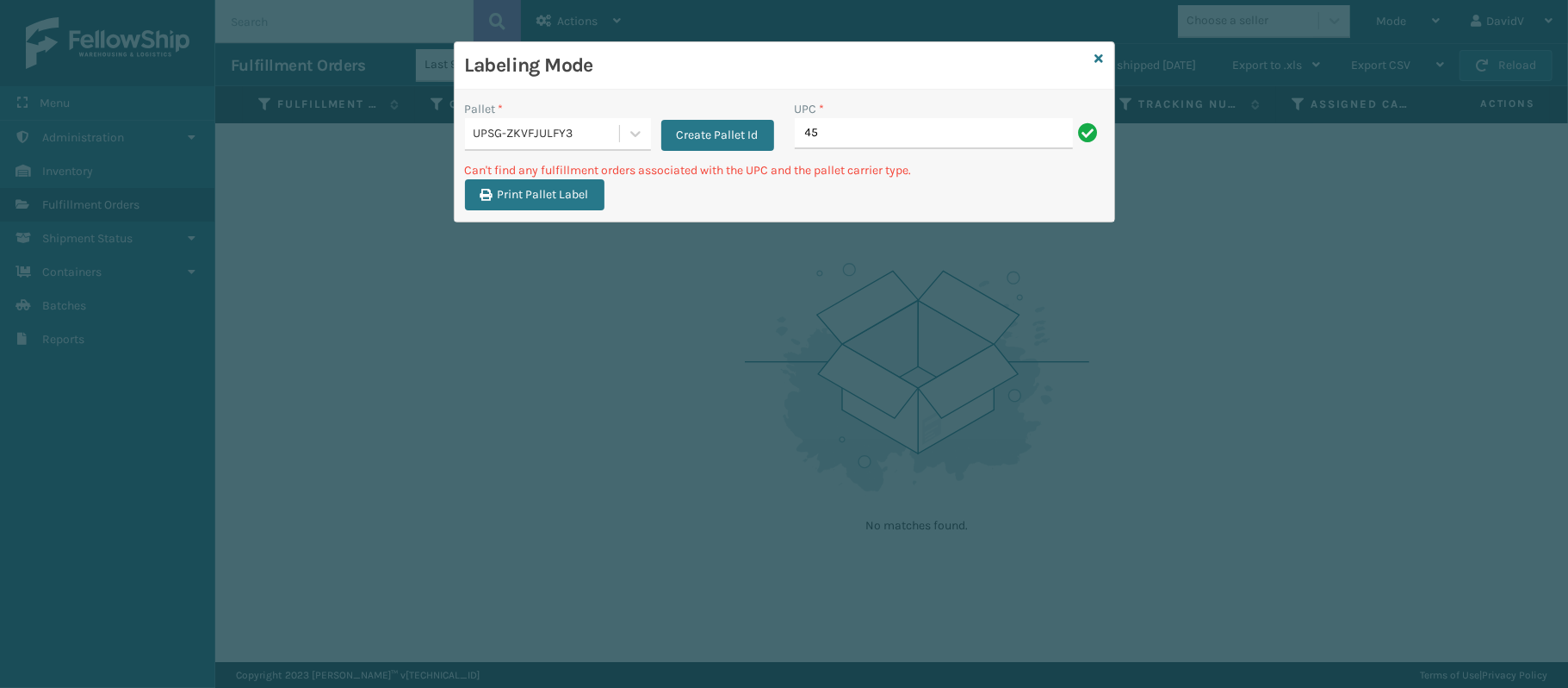
type input "4"
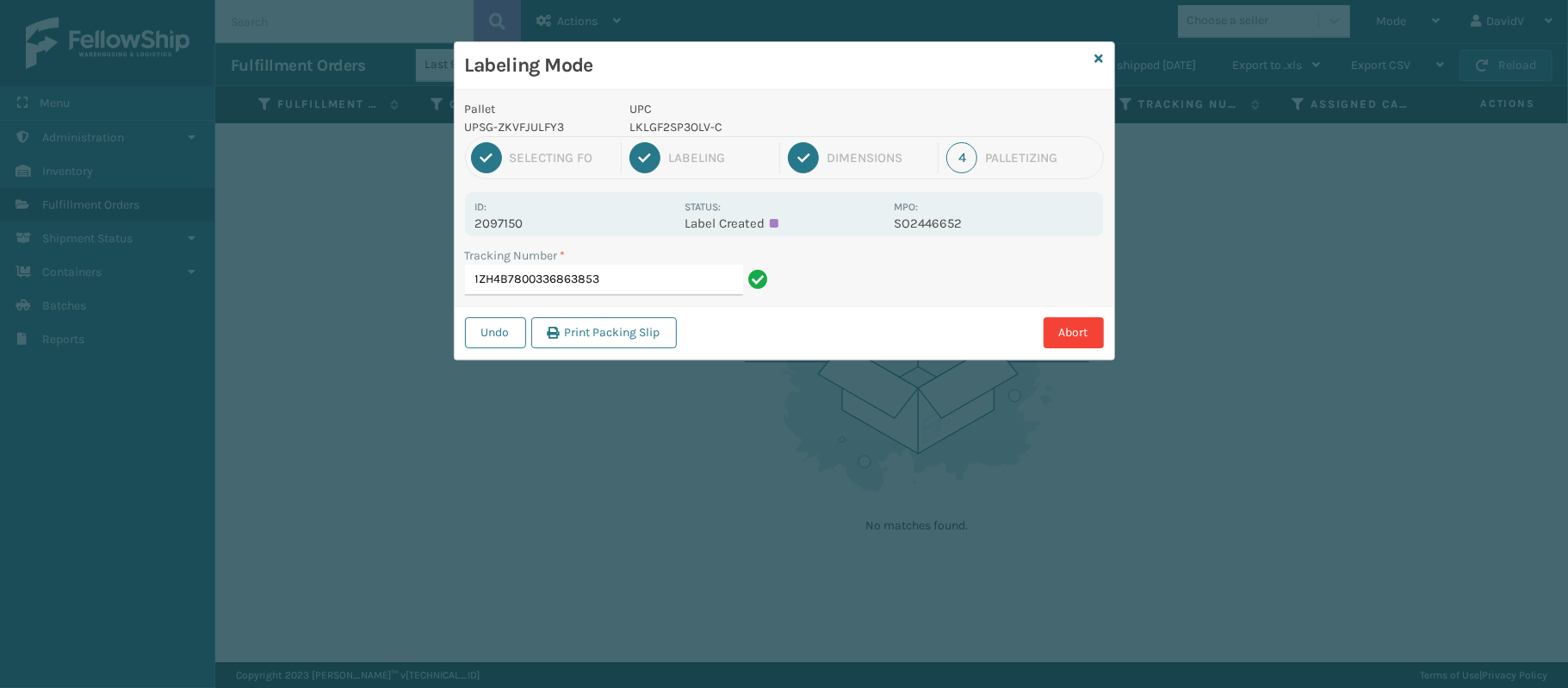
click at [1092, 61] on div "Labeling Mode" at bounding box center [784, 66] width 660 height 48
click at [1092, 56] on div "Labeling Mode" at bounding box center [784, 66] width 660 height 48
click at [1099, 56] on icon at bounding box center [1099, 58] width 8 height 12
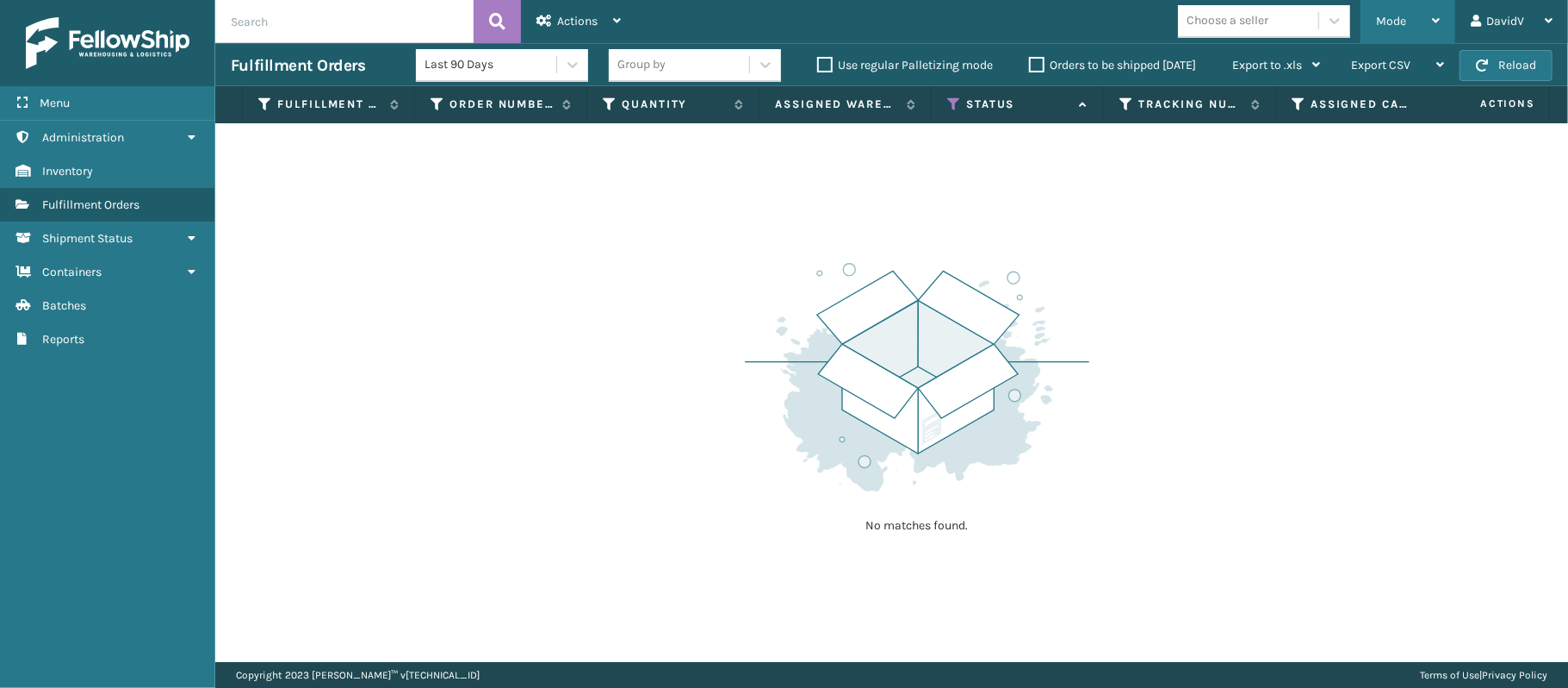
click at [1376, 41] on div "Mode" at bounding box center [1407, 21] width 63 height 43
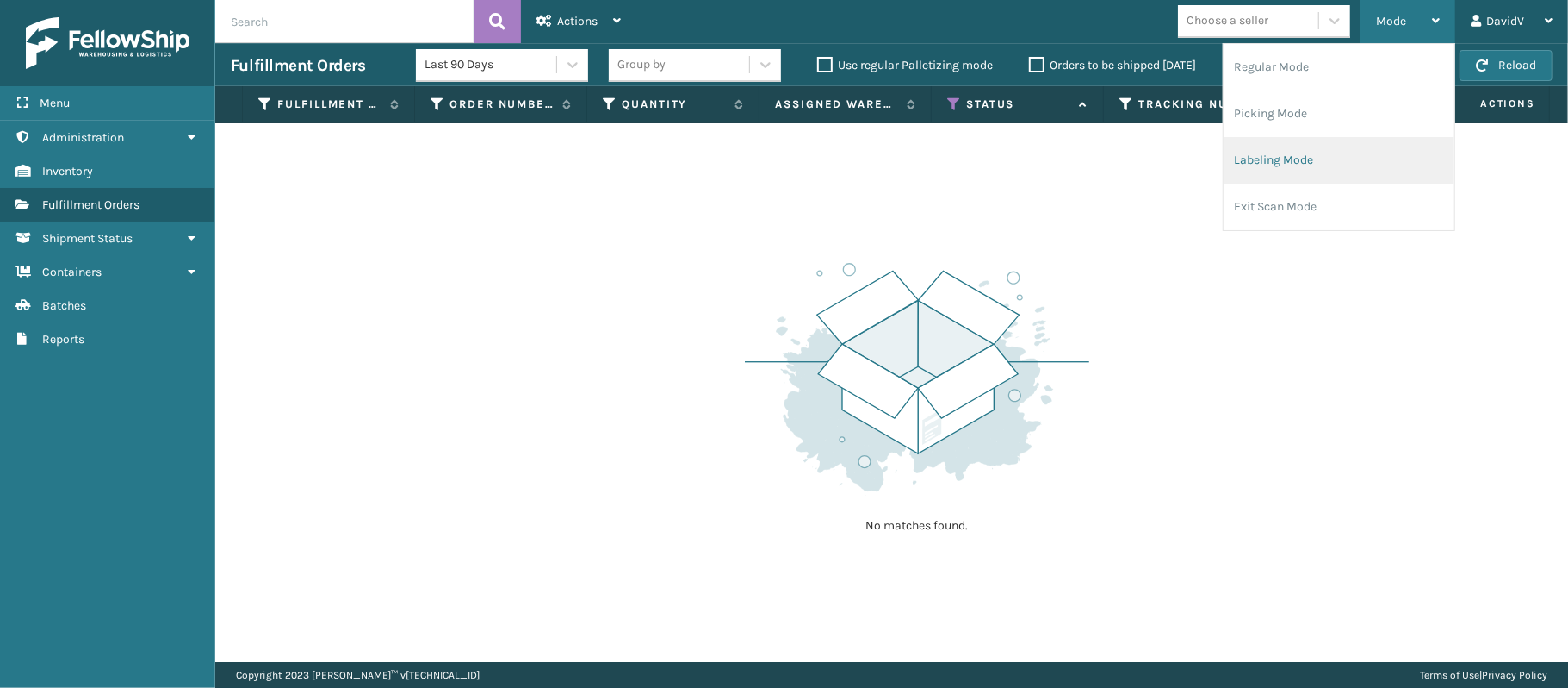
click at [1275, 162] on li "Labeling Mode" at bounding box center [1338, 160] width 230 height 47
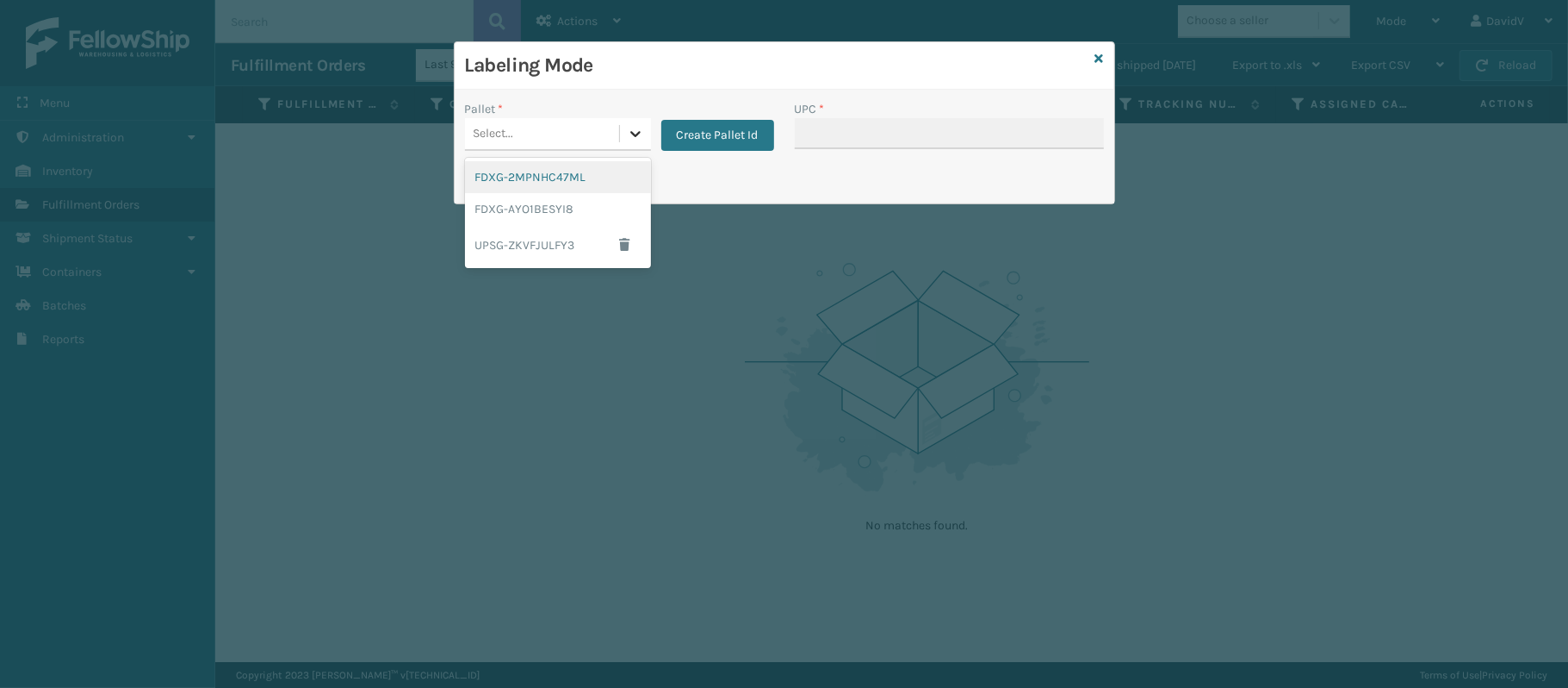
click at [628, 131] on icon at bounding box center [635, 133] width 17 height 17
click at [551, 239] on div "UPSG-ZKVFJULFY3" at bounding box center [558, 244] width 186 height 39
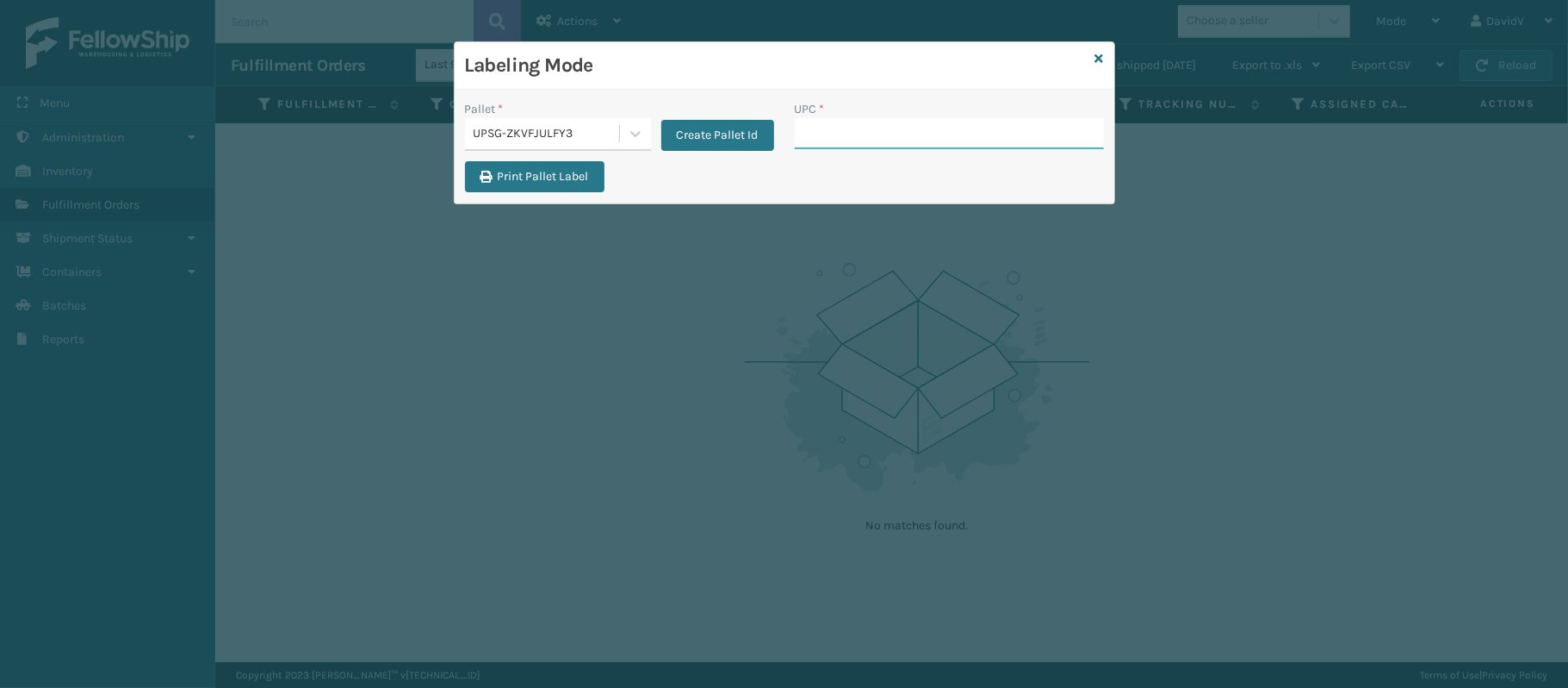
click at [834, 142] on input "UPC *" at bounding box center [949, 134] width 309 height 31
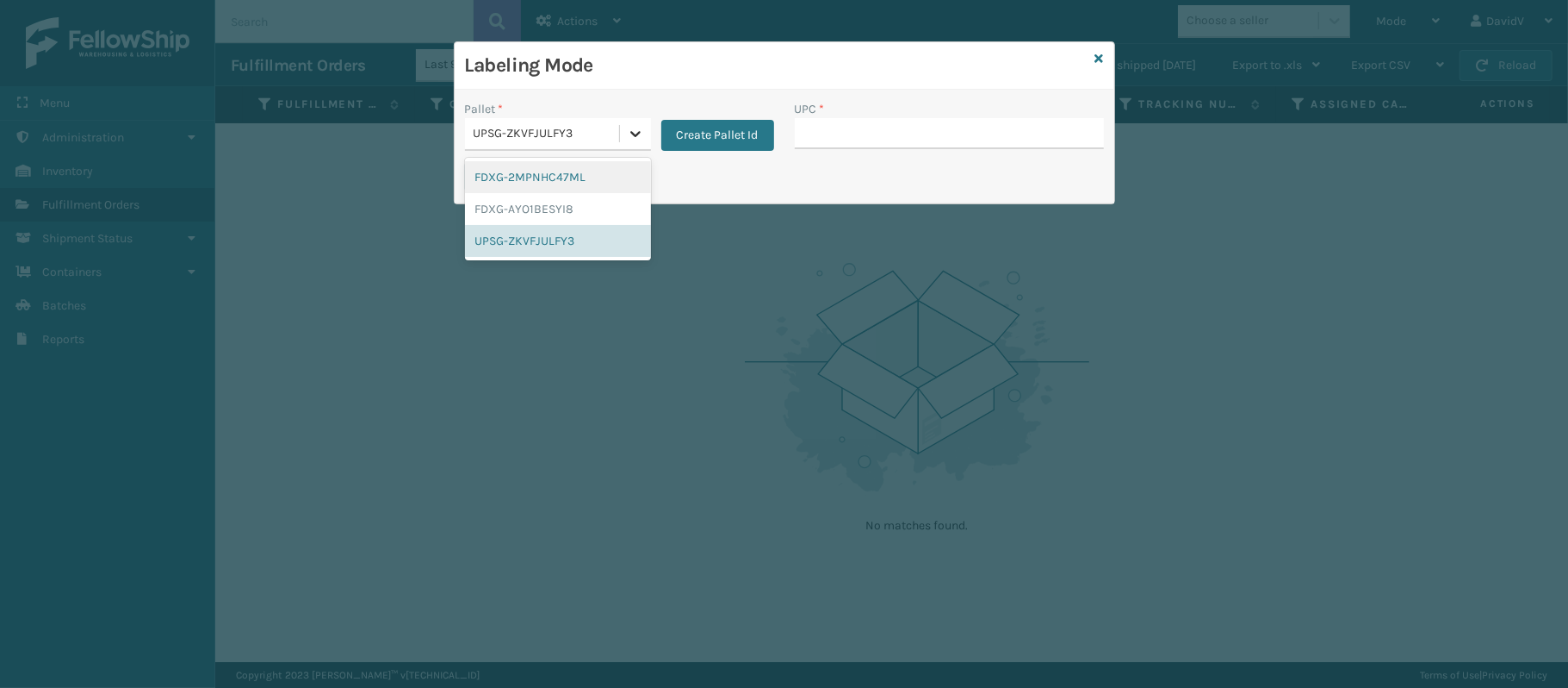
click at [627, 131] on icon at bounding box center [635, 133] width 17 height 17
click at [542, 245] on div "UPSG-ZKVFJULFY3" at bounding box center [558, 241] width 186 height 32
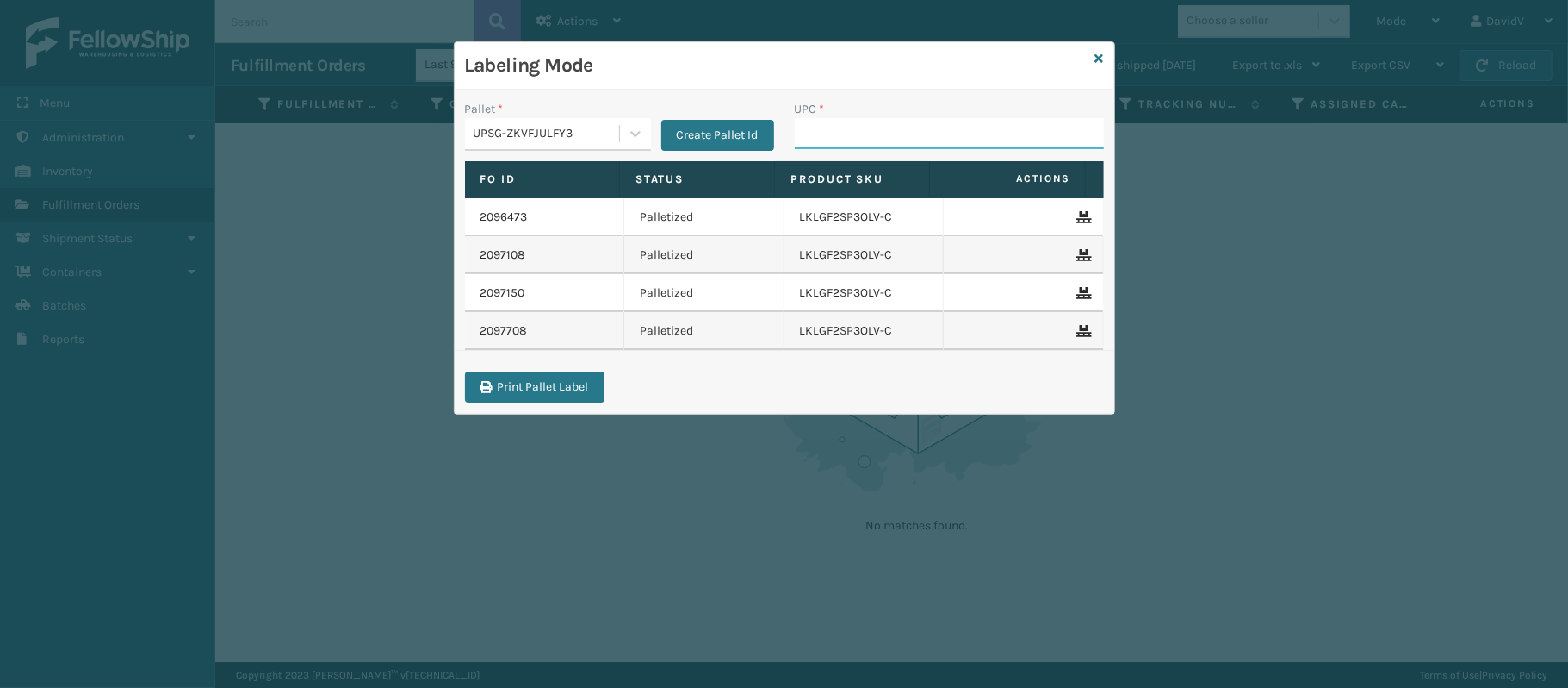
click at [834, 142] on input "UPC *" at bounding box center [949, 134] width 309 height 31
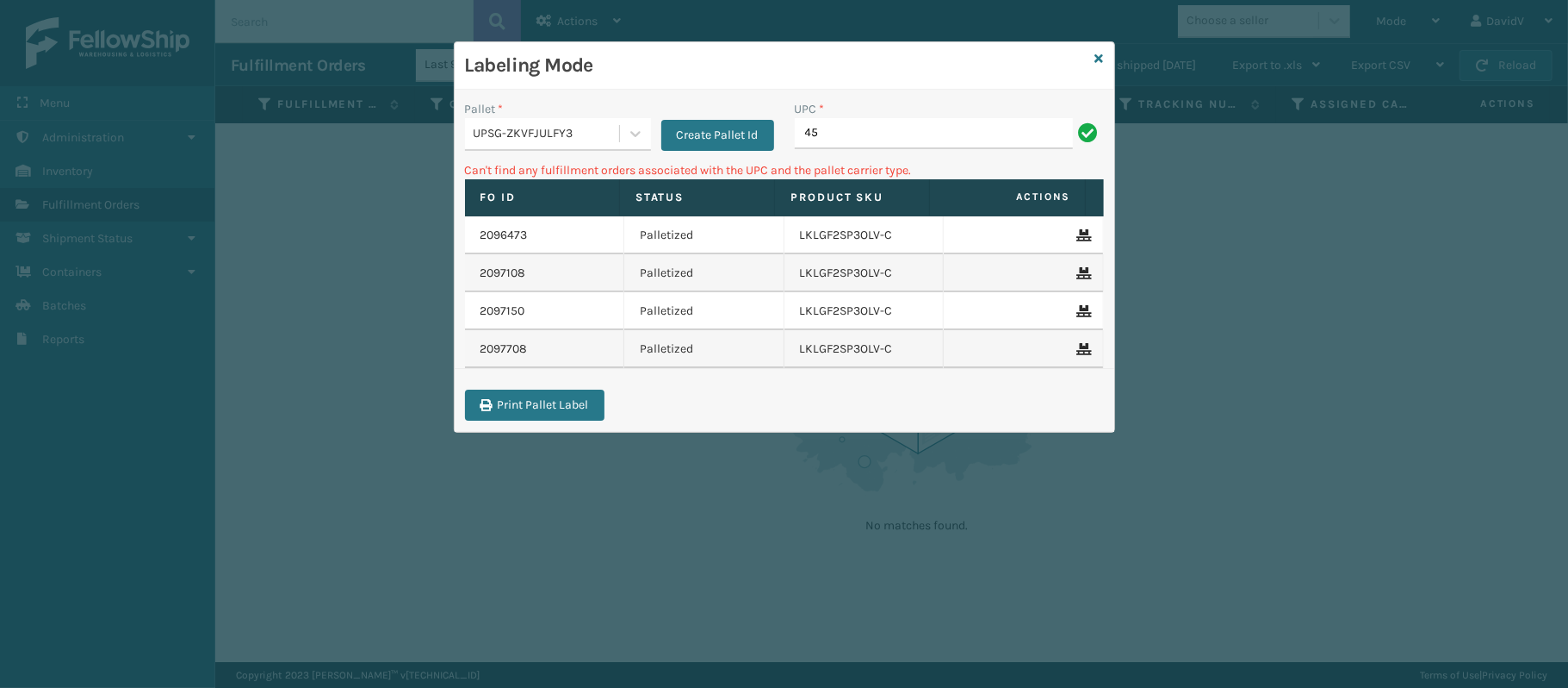
type input "4"
click at [822, 129] on input "CC-HRF-KS3-BLU-[GEOGRAPHIC_DATA]" at bounding box center [934, 134] width 278 height 31
click at [842, 130] on input "CCHRF-KS3-BLU-VA" at bounding box center [934, 134] width 278 height 31
type input "CCHRFKS3BLUVA"
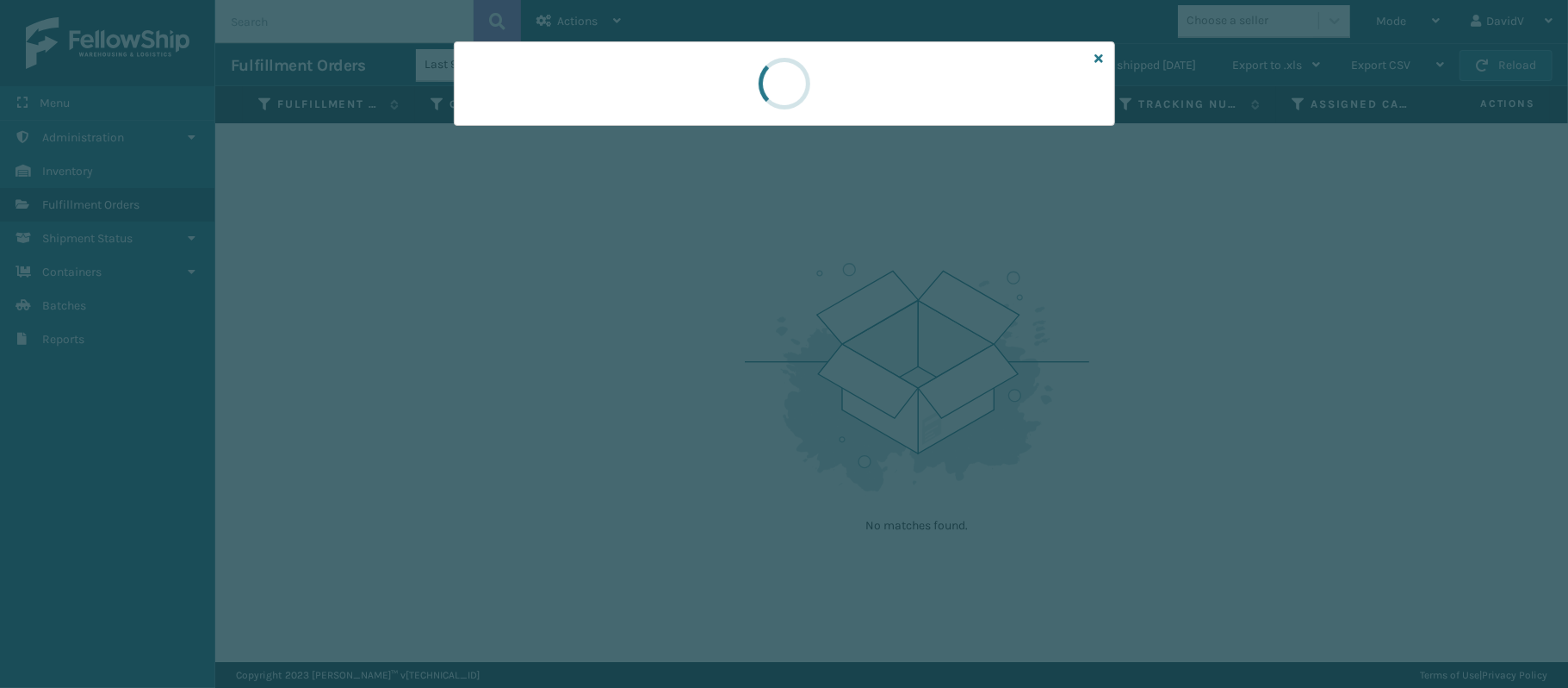
click at [981, 388] on div at bounding box center [784, 344] width 1568 height 688
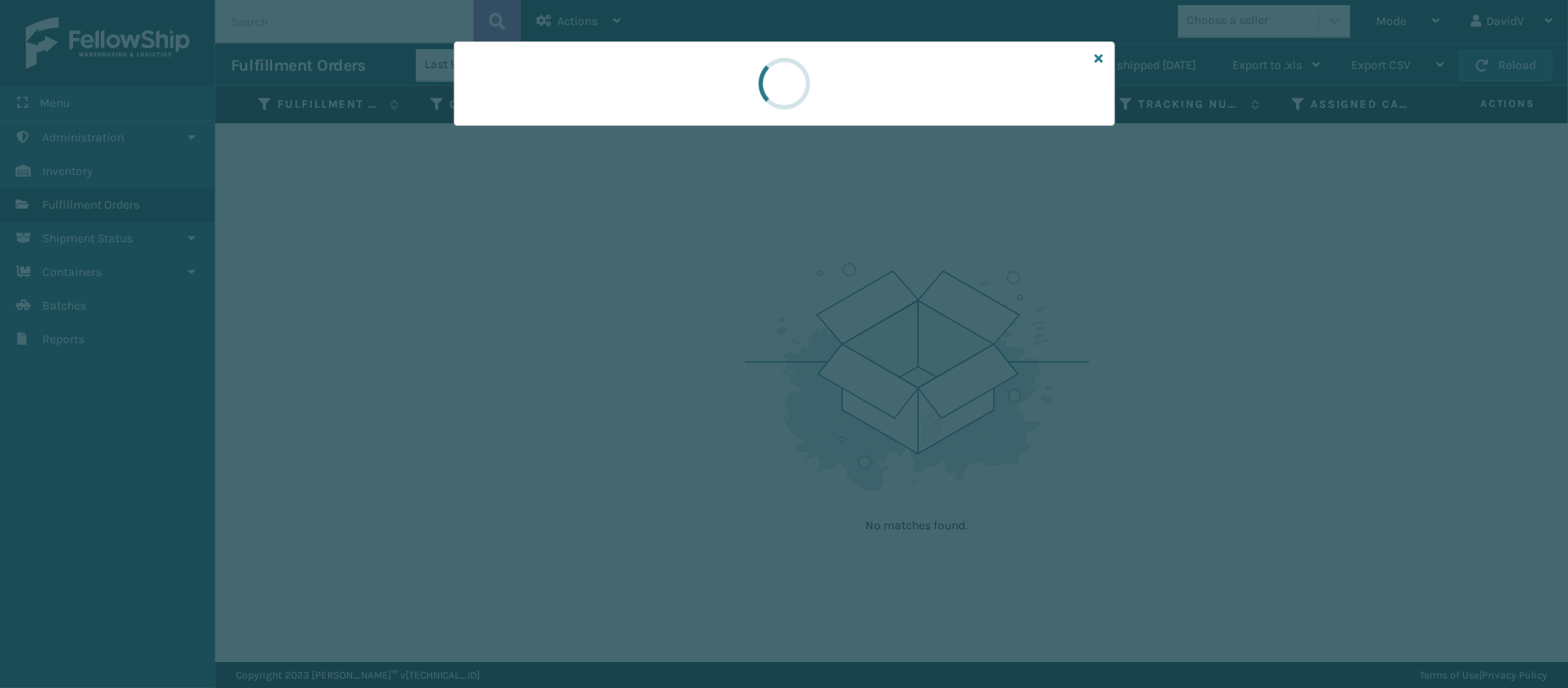
click at [981, 388] on div at bounding box center [784, 344] width 1568 height 688
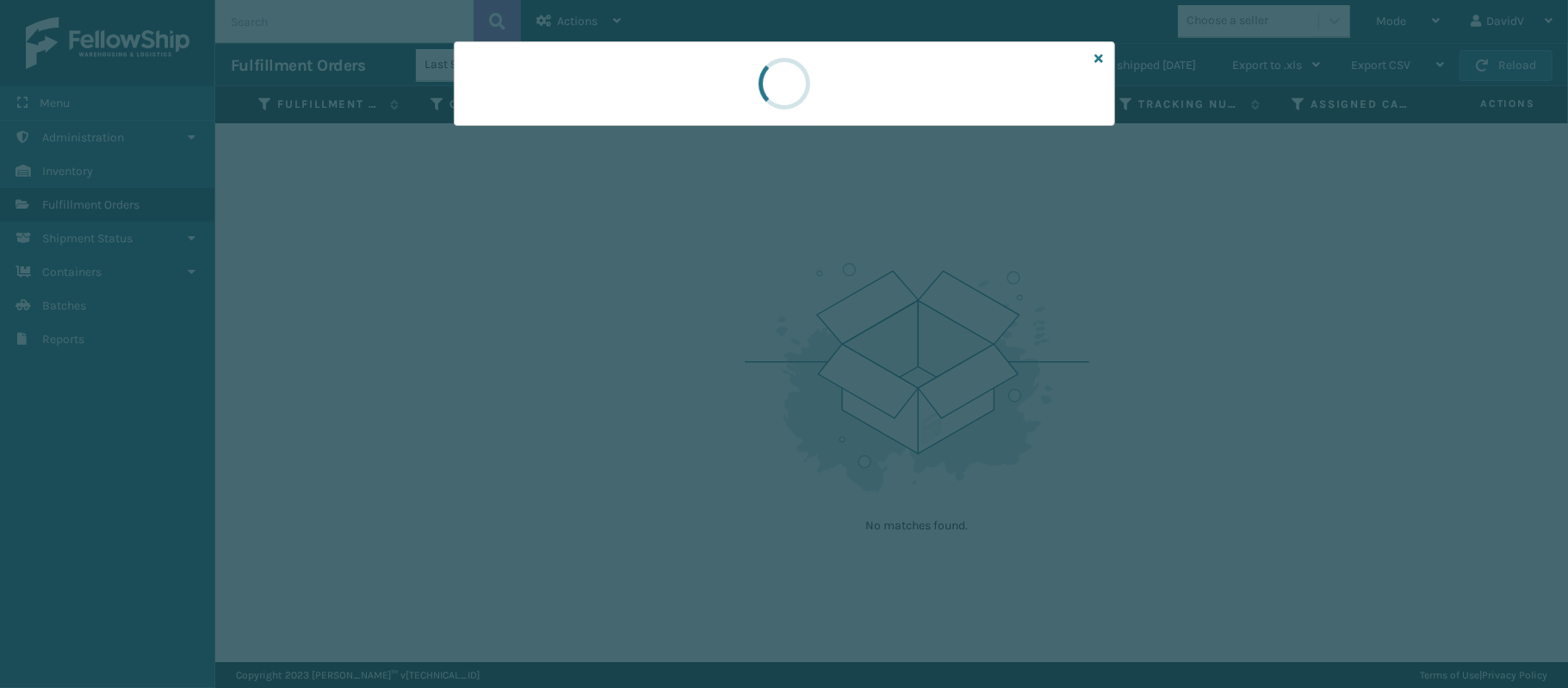
click at [981, 388] on div at bounding box center [784, 344] width 1568 height 688
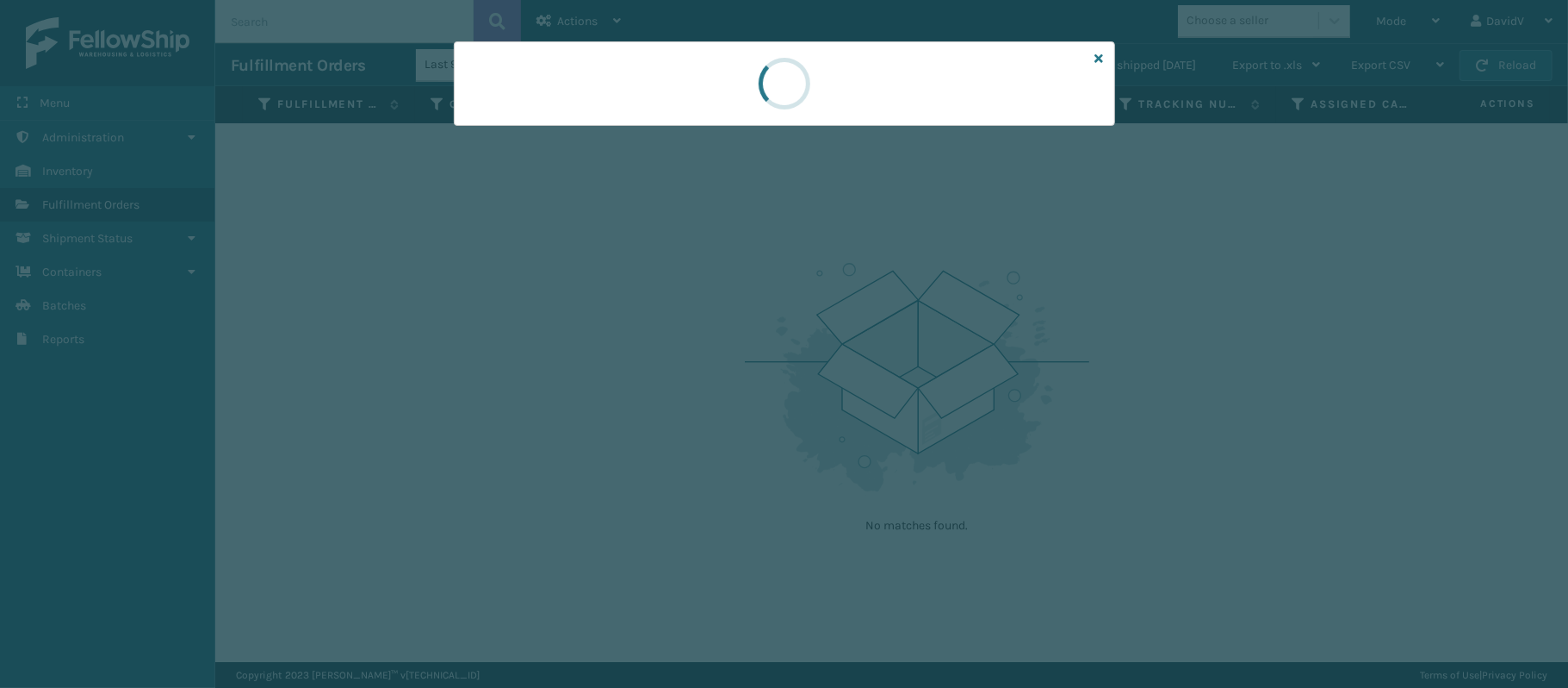
click at [981, 388] on div at bounding box center [784, 344] width 1568 height 688
drag, startPoint x: 981, startPoint y: 388, endPoint x: 556, endPoint y: 26, distance: 558.3
click at [556, 26] on div at bounding box center [784, 344] width 1568 height 688
click at [708, 94] on div at bounding box center [784, 84] width 661 height 85
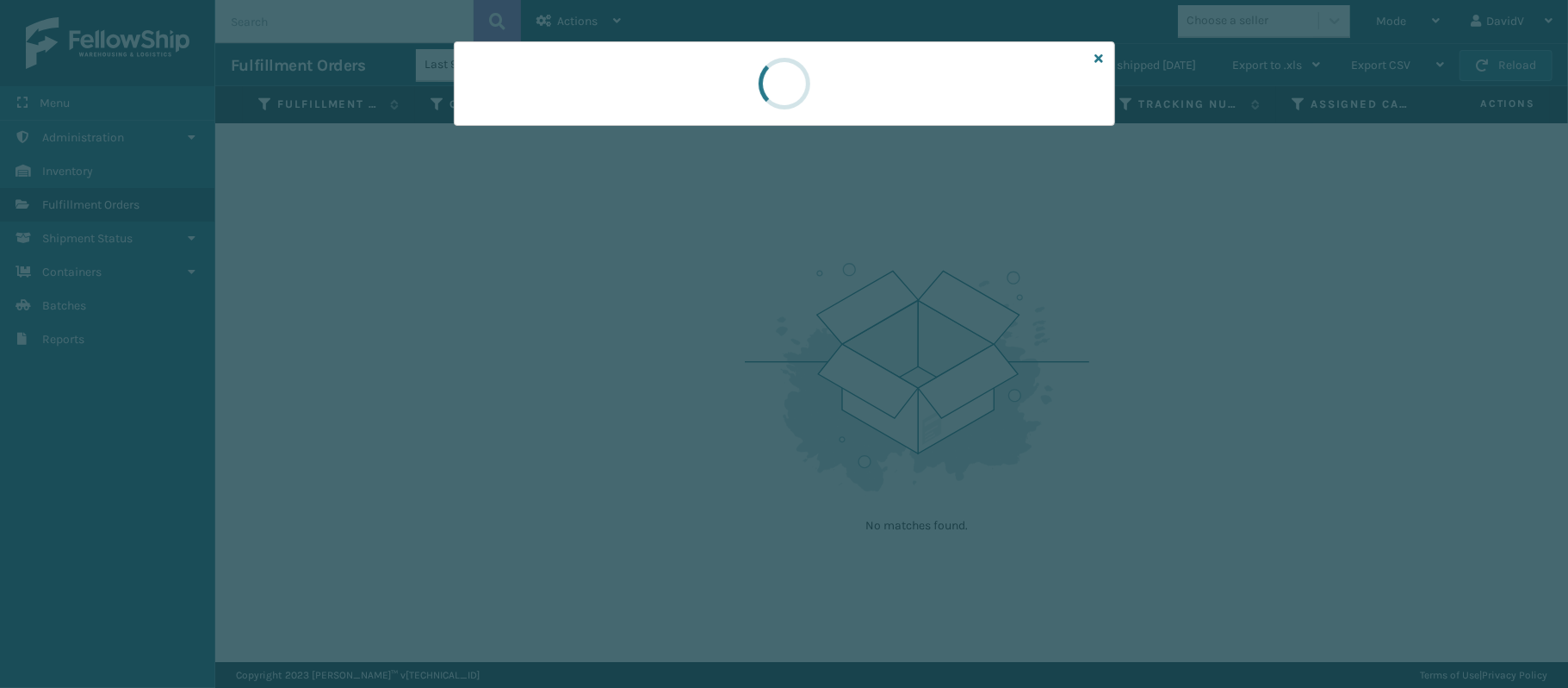
click at [708, 94] on div at bounding box center [784, 84] width 661 height 85
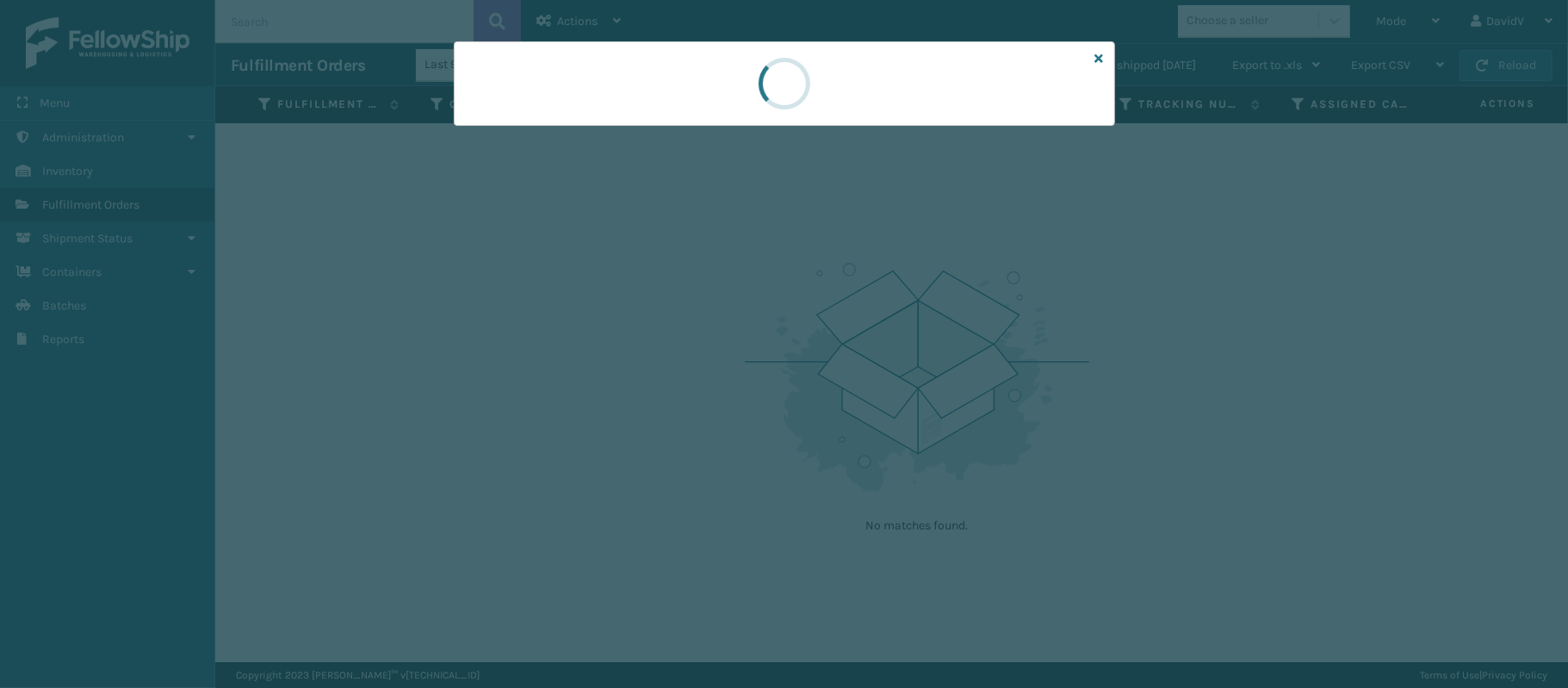
click at [708, 94] on div at bounding box center [784, 84] width 661 height 85
click at [872, 46] on div at bounding box center [784, 84] width 661 height 85
click at [818, 102] on div at bounding box center [784, 84] width 73 height 83
click at [868, 74] on div at bounding box center [784, 84] width 661 height 85
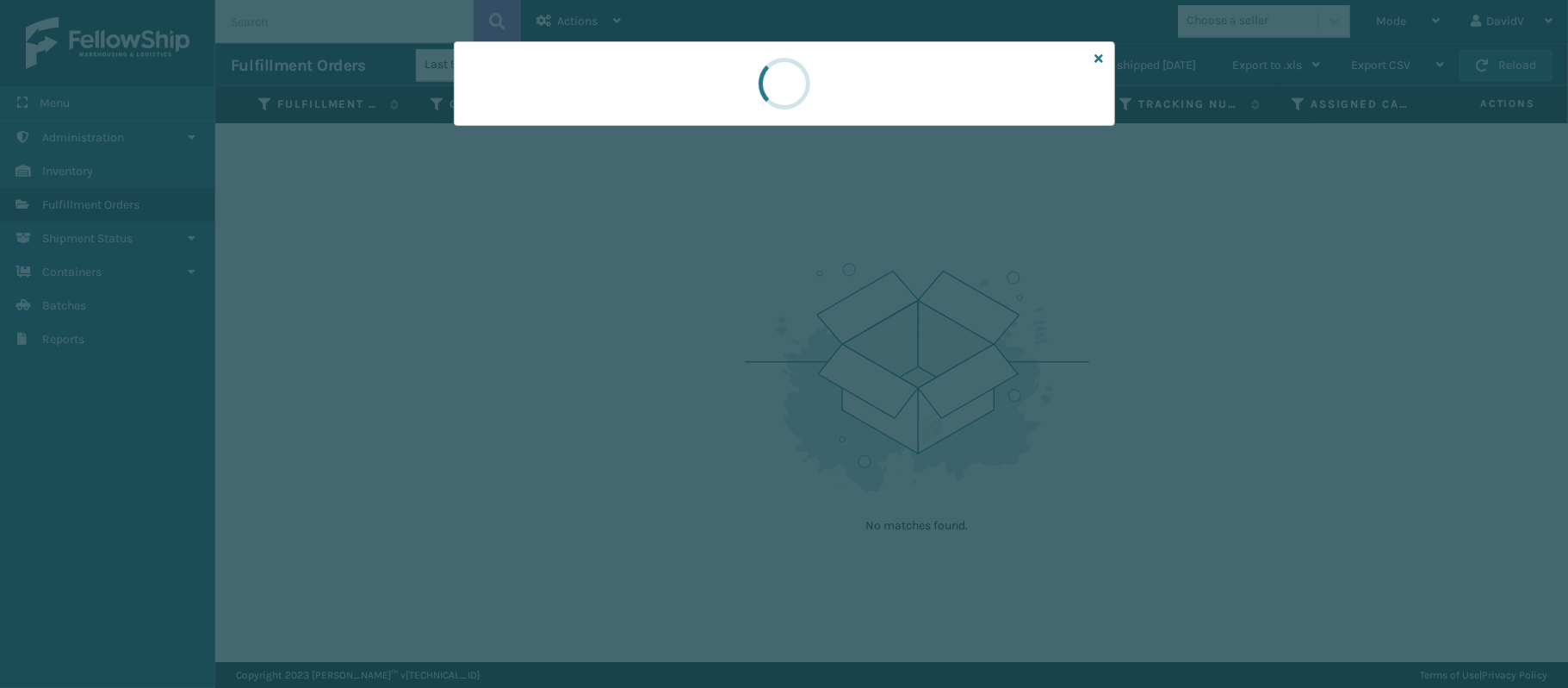
click at [868, 74] on div at bounding box center [784, 84] width 661 height 85
click at [893, 16] on div at bounding box center [784, 344] width 1568 height 688
click at [1095, 53] on icon at bounding box center [1099, 58] width 8 height 12
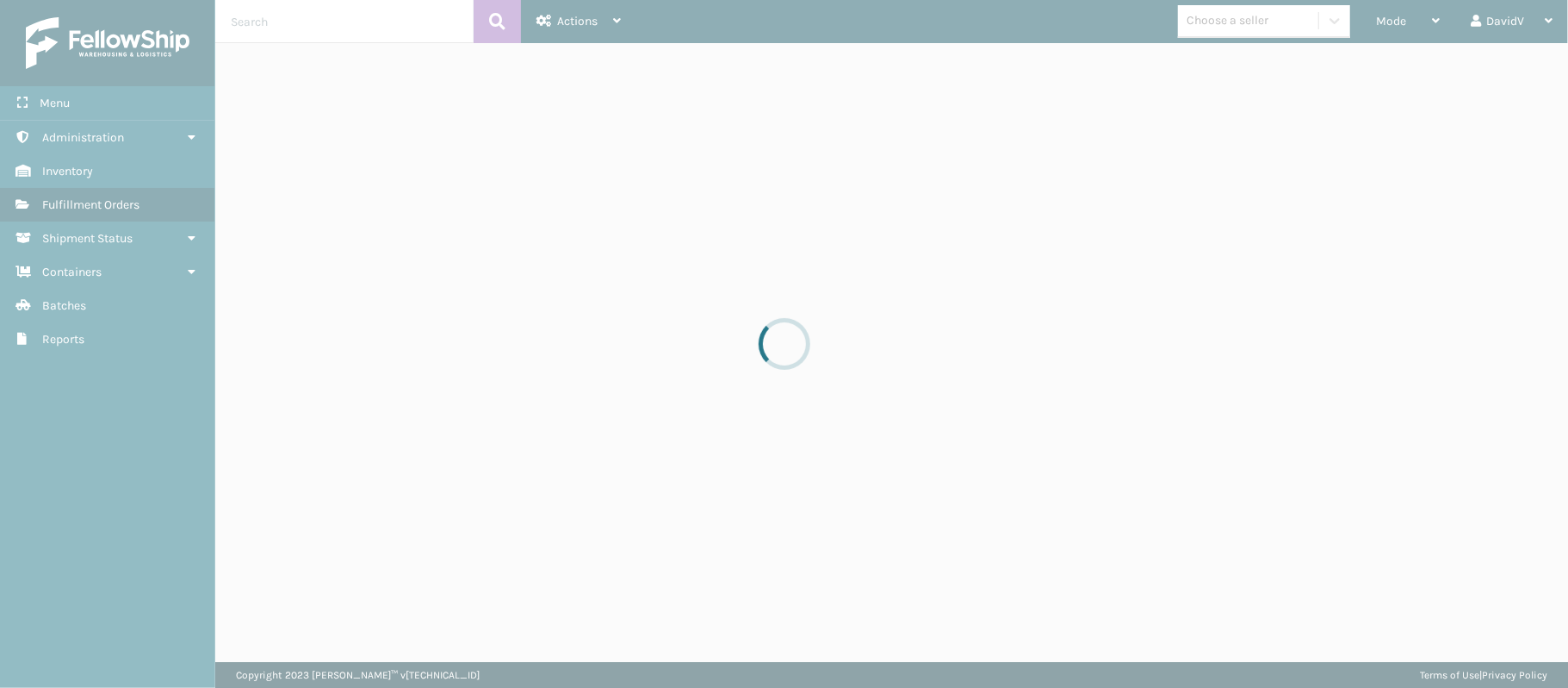
click at [1138, 160] on div at bounding box center [784, 344] width 1568 height 688
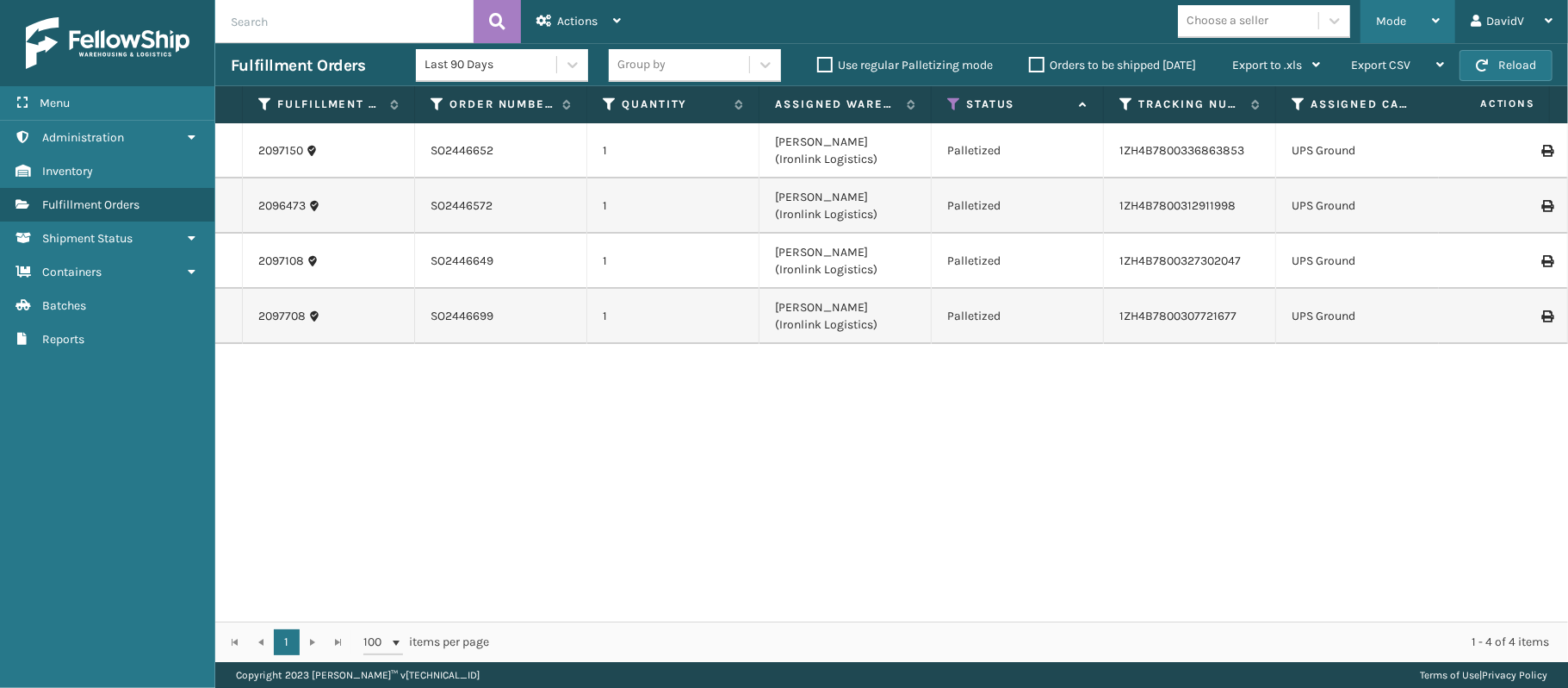
click at [1383, 17] on span "Mode" at bounding box center [1391, 21] width 30 height 15
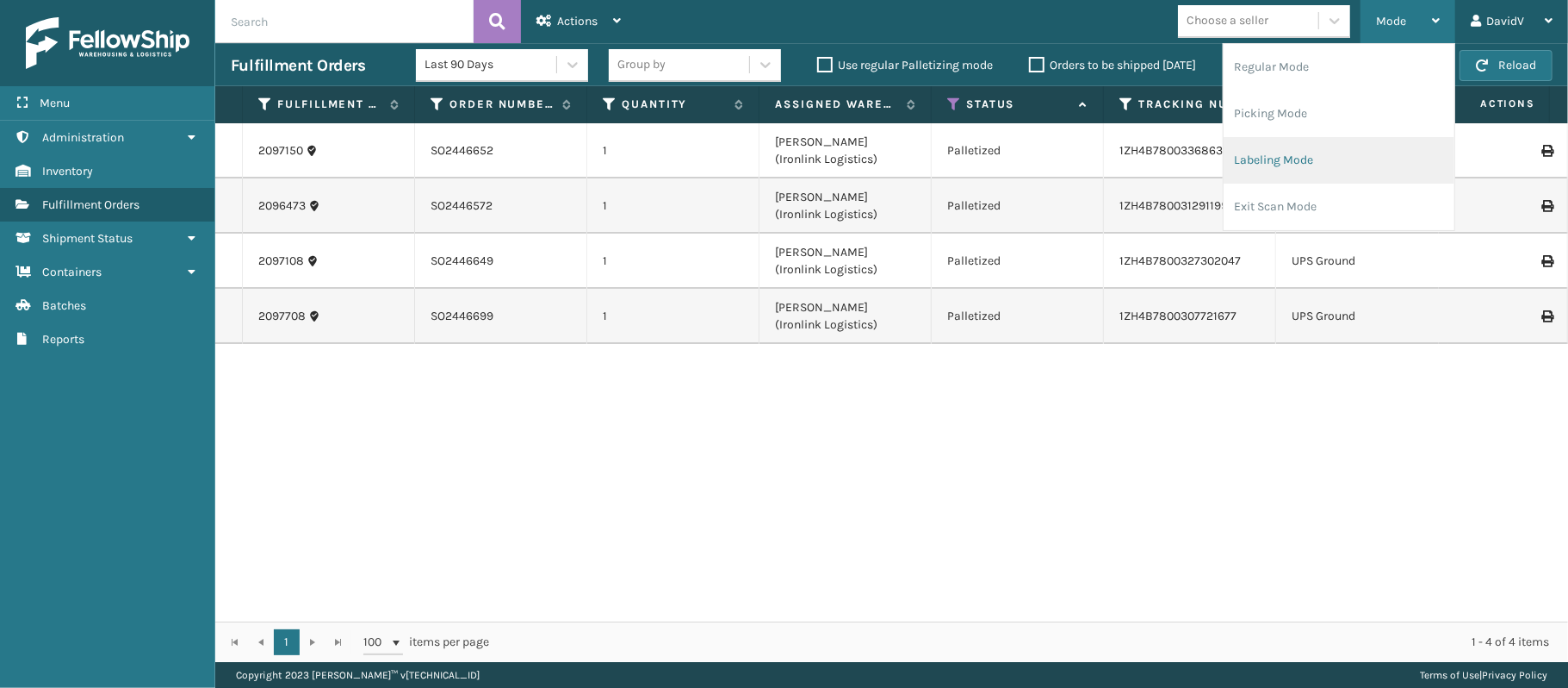
click at [1268, 159] on li "Labeling Mode" at bounding box center [1338, 160] width 230 height 47
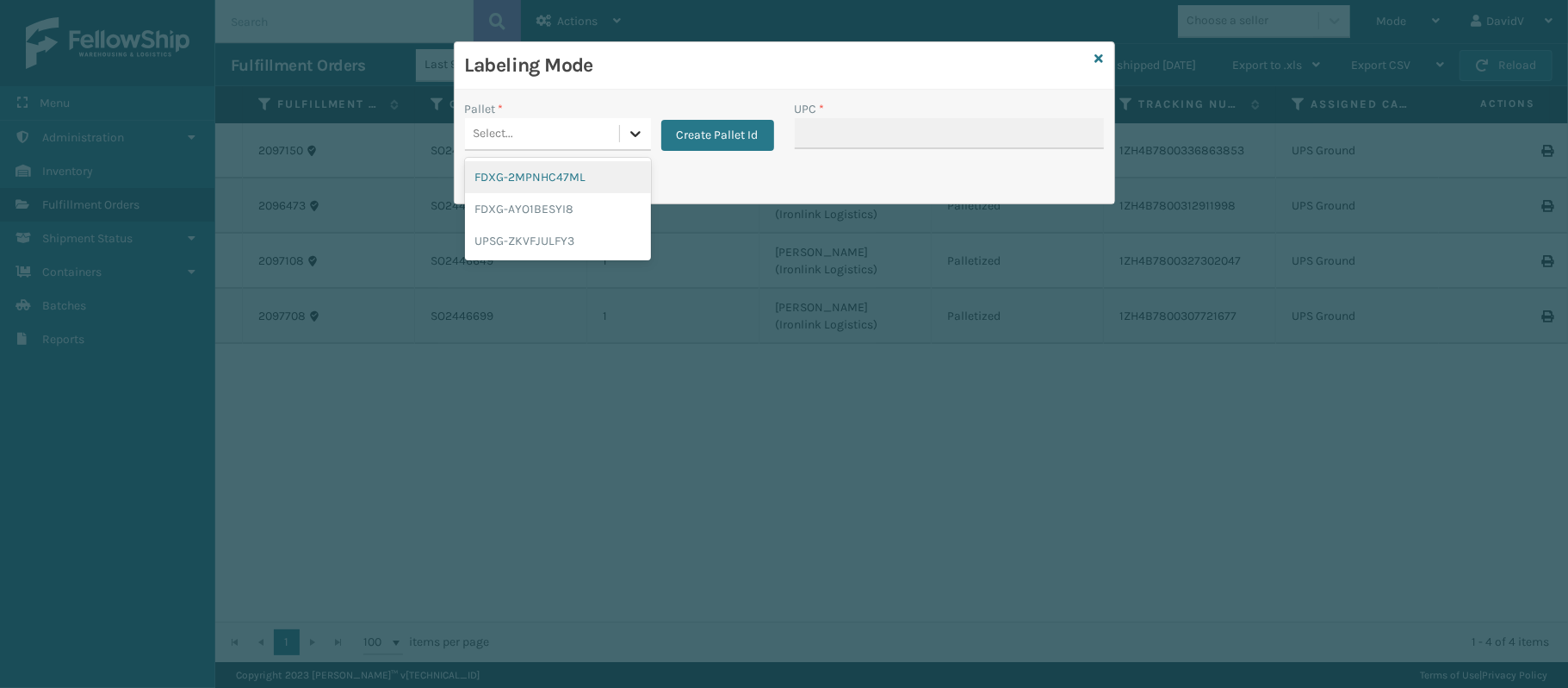
click at [621, 136] on div at bounding box center [635, 134] width 31 height 31
click at [532, 244] on div "UPSG-ZKVFJULFY3" at bounding box center [558, 241] width 186 height 32
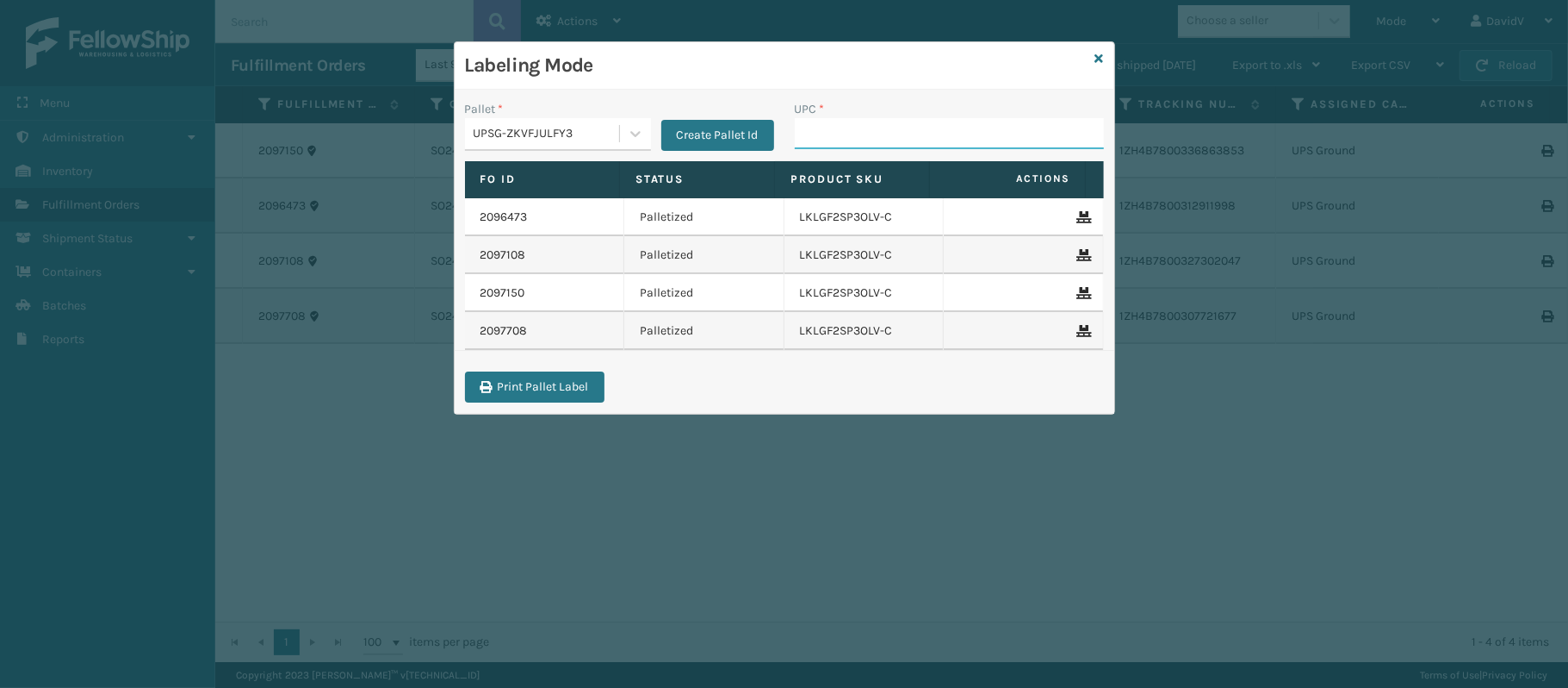
click at [834, 120] on input "UPC *" at bounding box center [949, 134] width 309 height 31
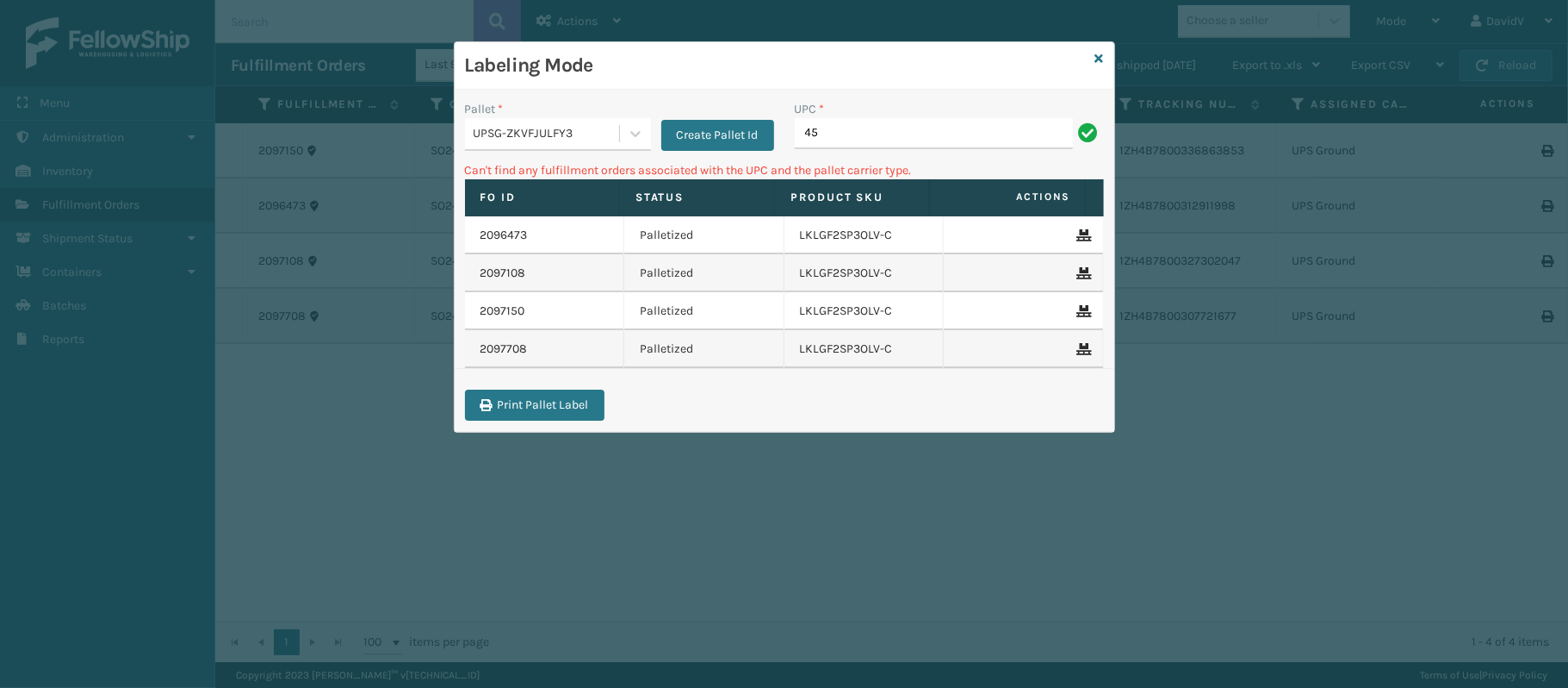
type input "4"
type input "CCHRFKS3BLUVA"
type input "4"
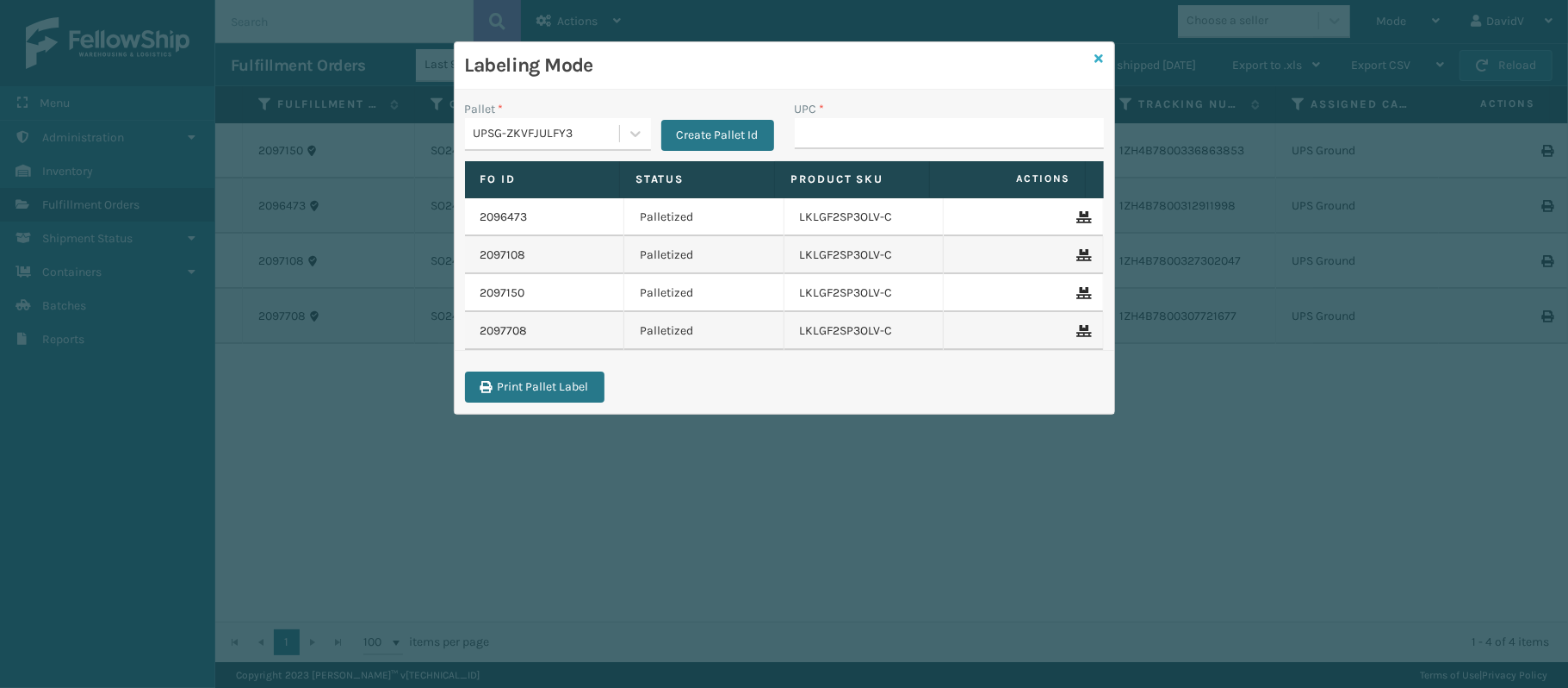
click at [1101, 53] on icon at bounding box center [1099, 58] width 8 height 12
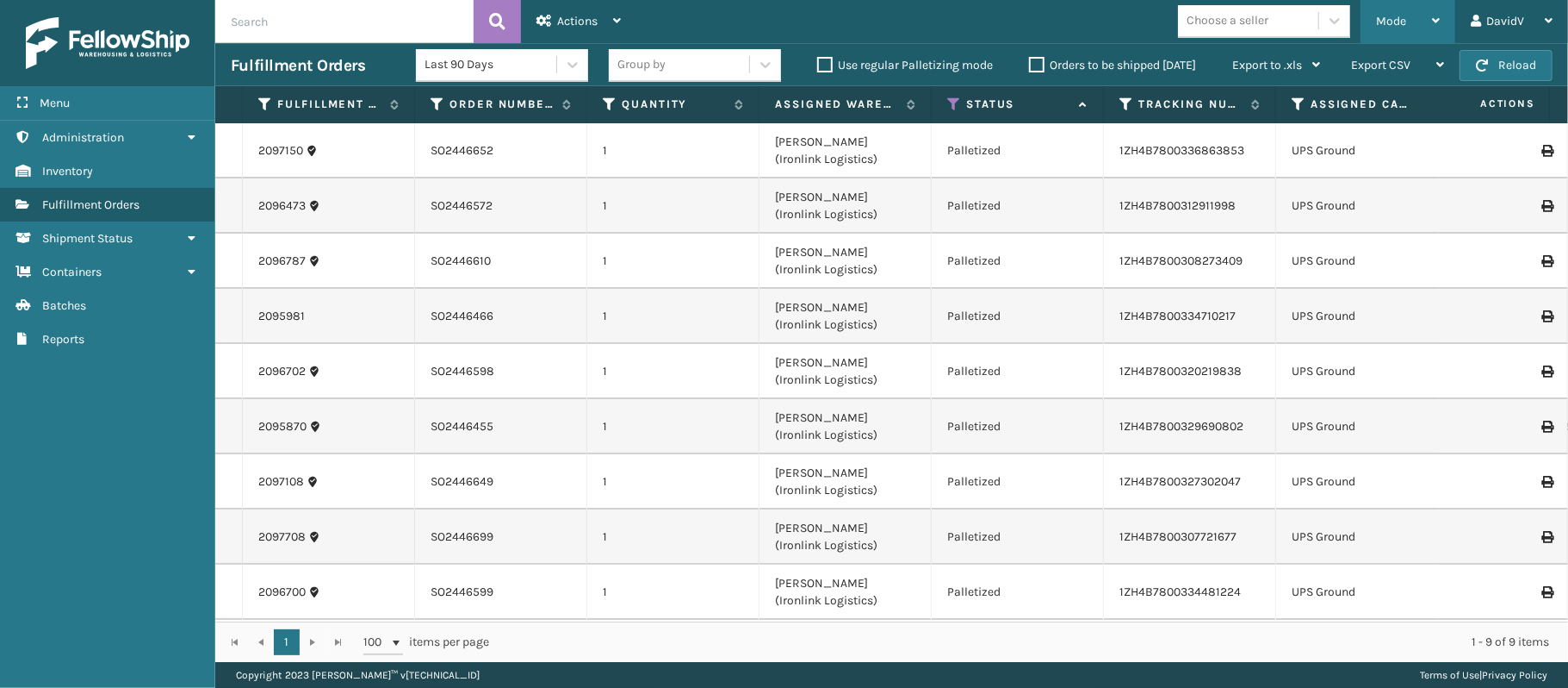
click at [1410, 6] on div "Mode" at bounding box center [1407, 21] width 63 height 43
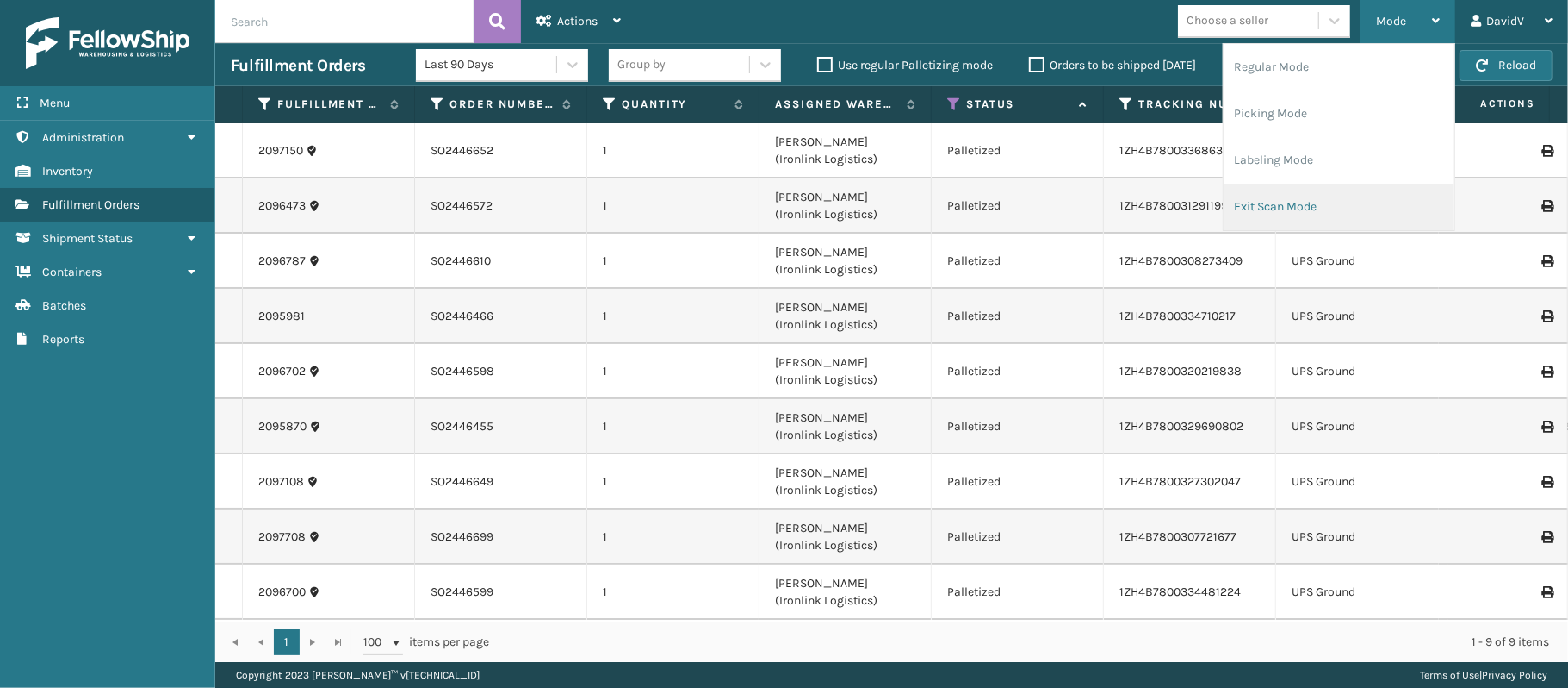
click at [1260, 201] on li "Exit Scan Mode" at bounding box center [1338, 207] width 230 height 47
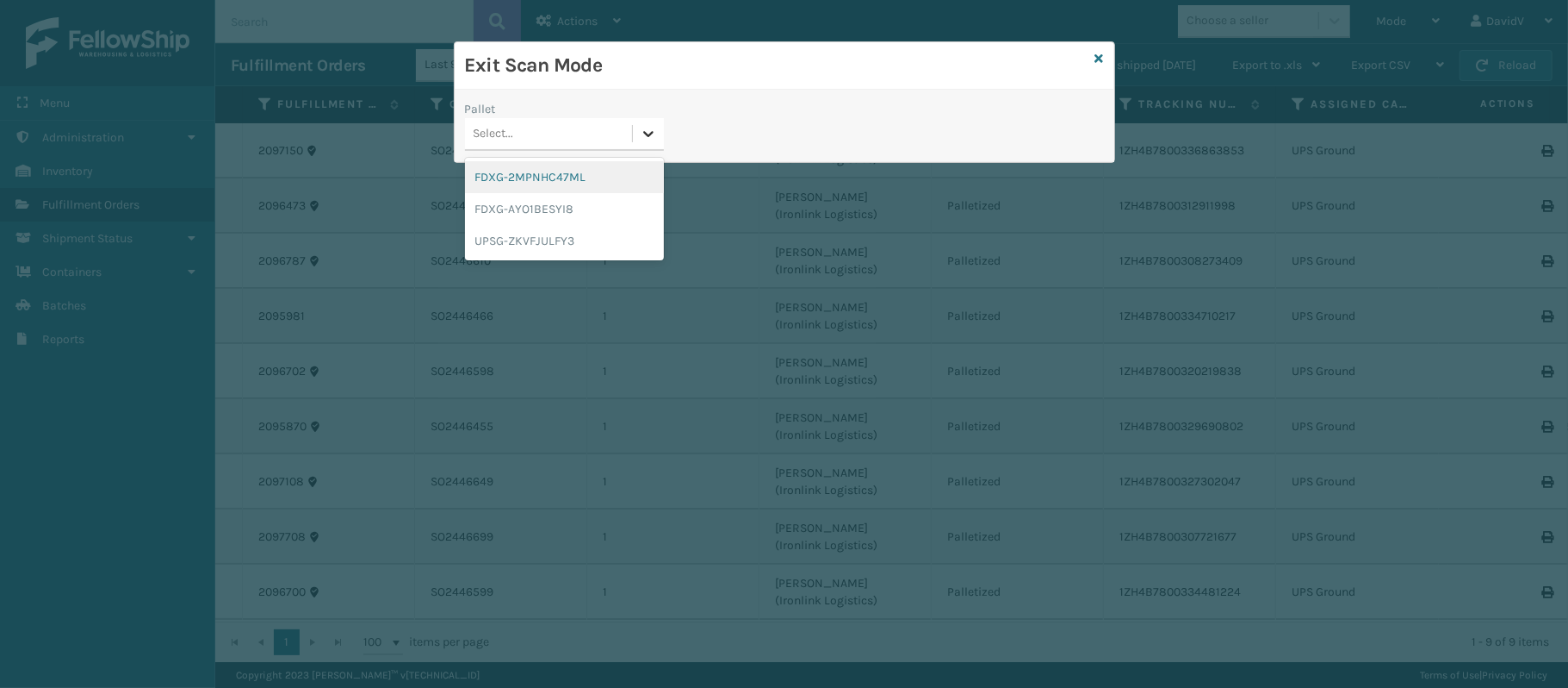
click at [638, 131] on div at bounding box center [648, 134] width 31 height 31
click at [574, 236] on div "UPSG-ZKVFJULFY3" at bounding box center [565, 241] width 199 height 32
